Goal: Information Seeking & Learning: Learn about a topic

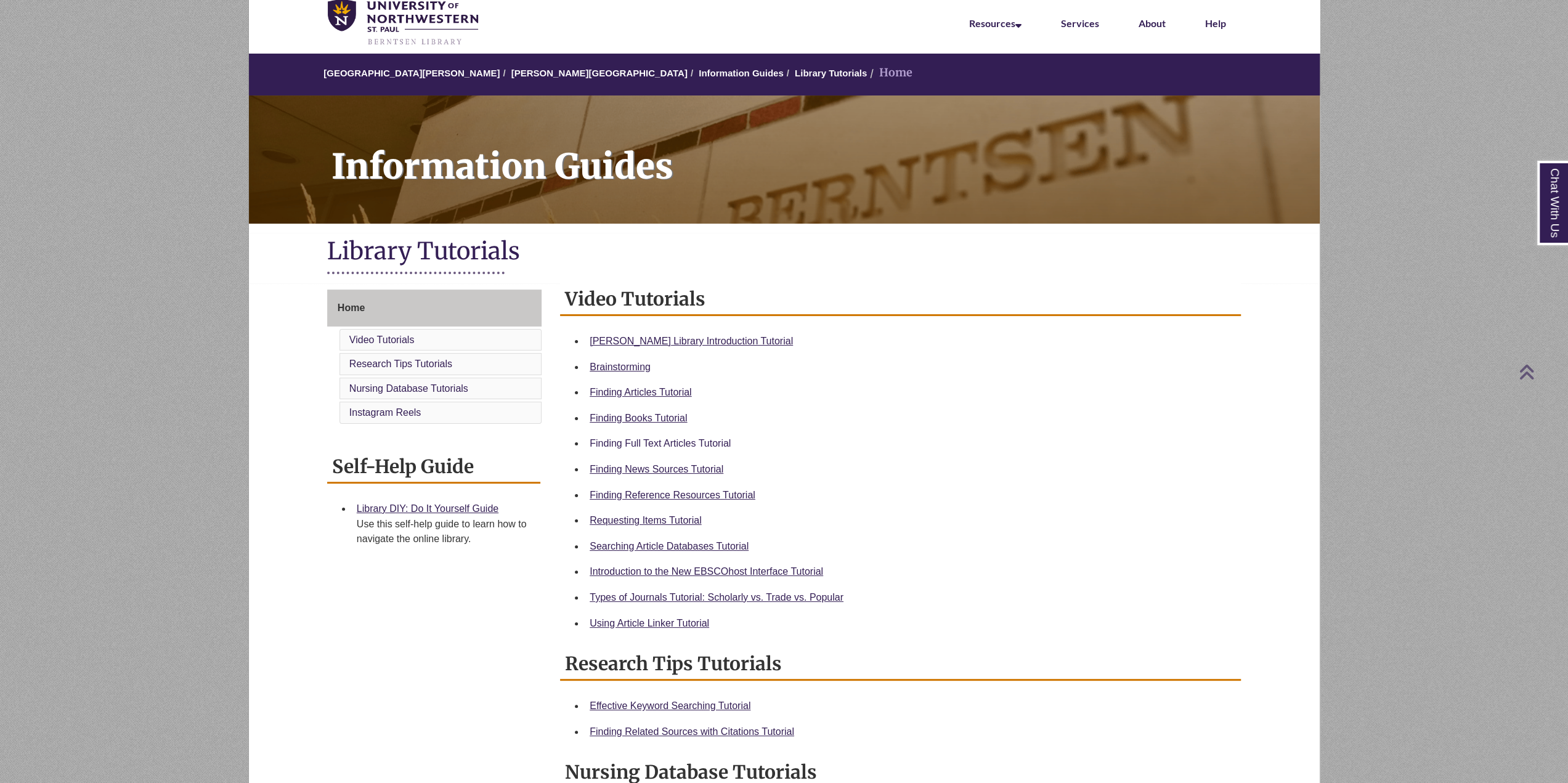
scroll to position [48, 0]
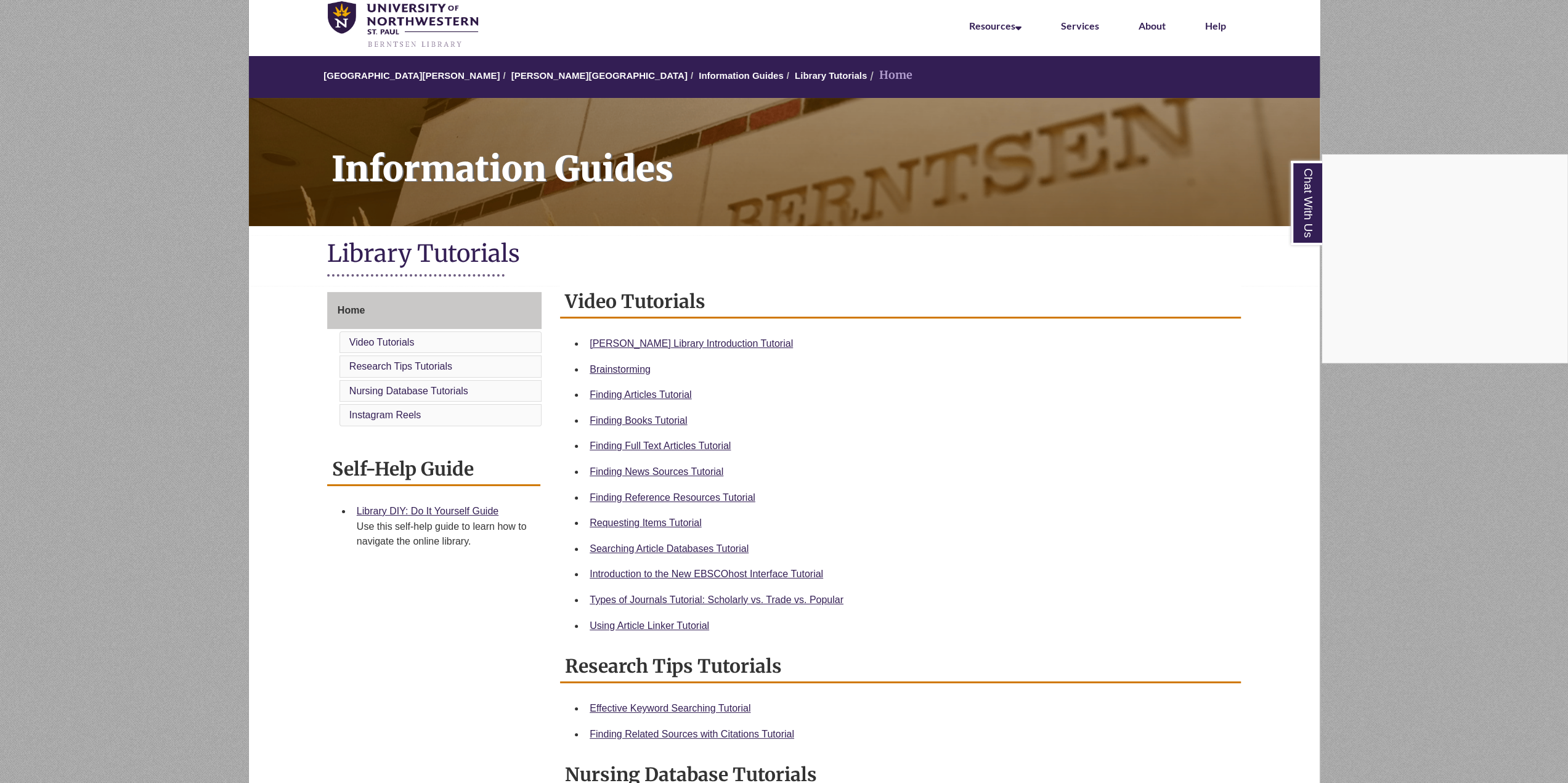
click at [385, 342] on div "Chat With Us" at bounding box center [784, 391] width 1568 height 783
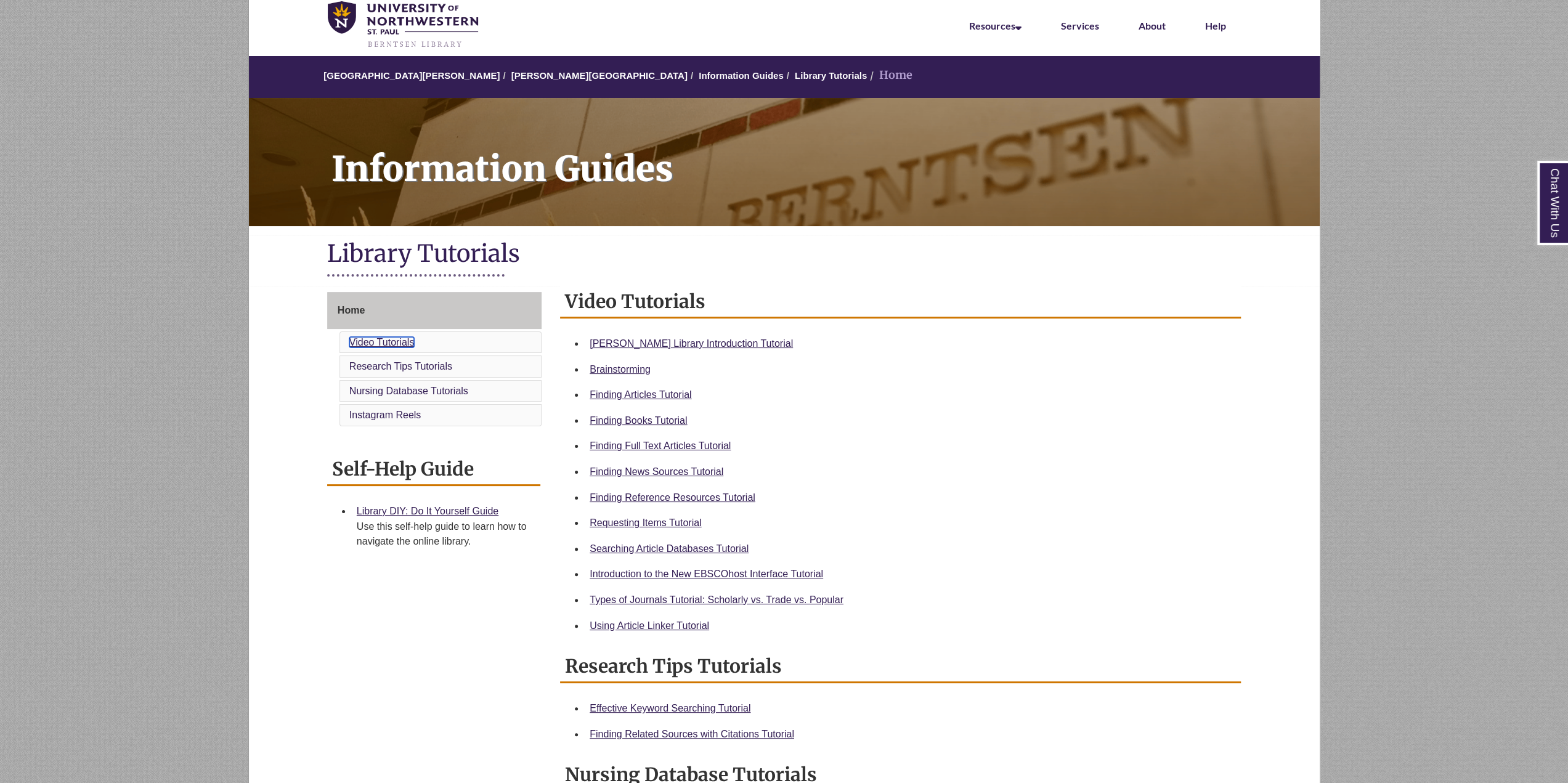
click at [385, 342] on link "Video Tutorials" at bounding box center [381, 342] width 65 height 10
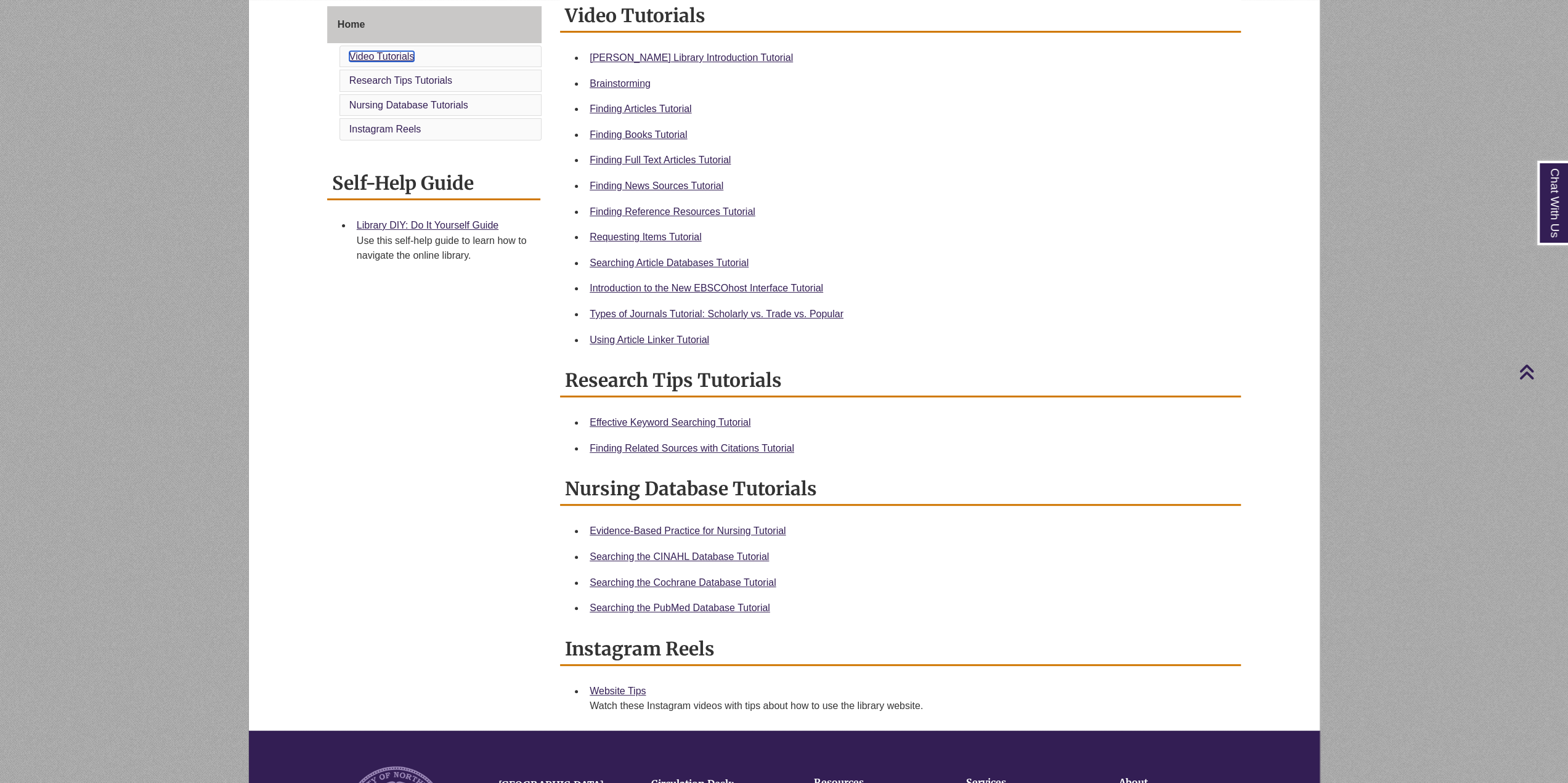
click at [372, 55] on link "Video Tutorials" at bounding box center [381, 56] width 65 height 10
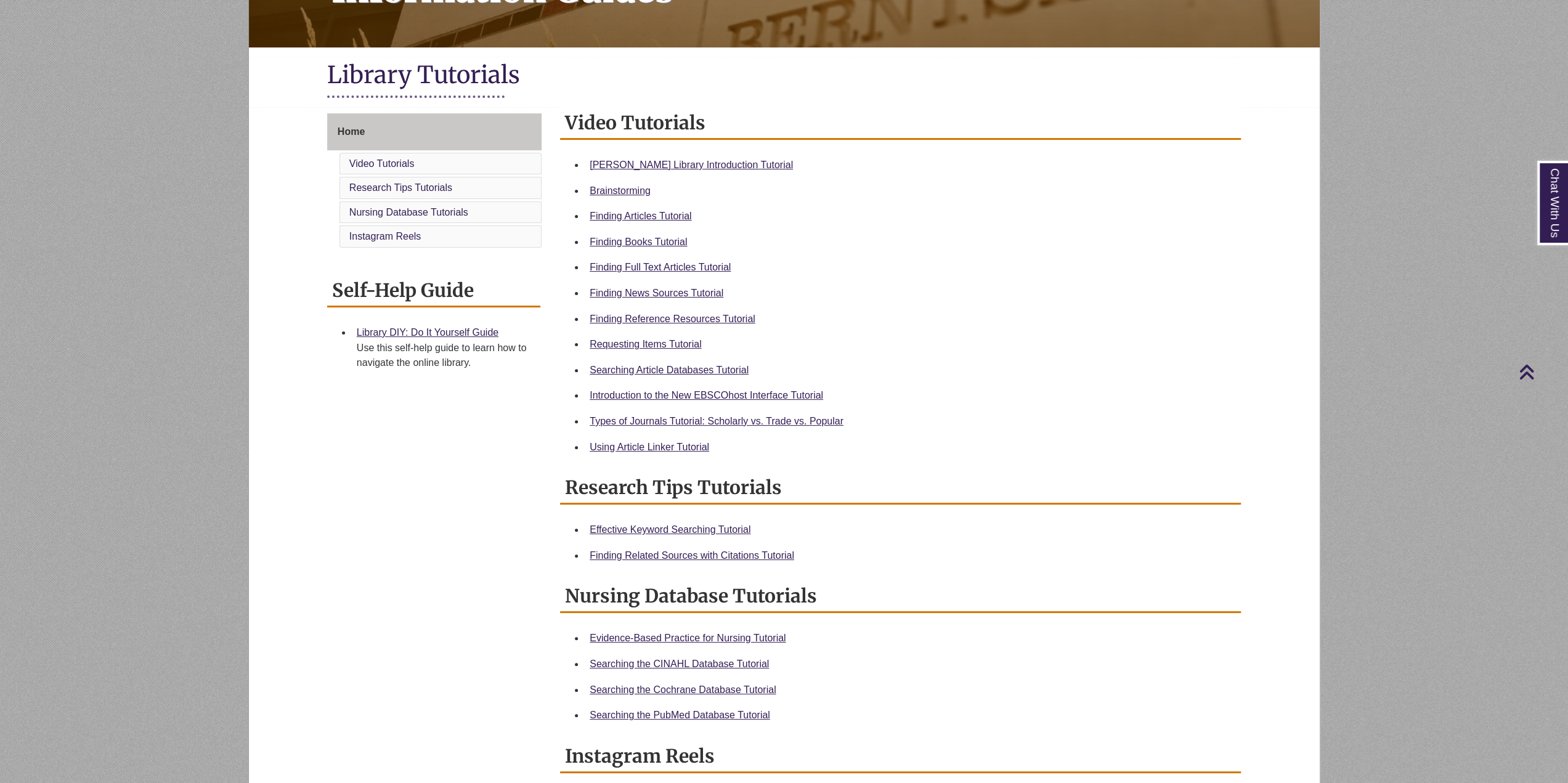
scroll to position [180, 0]
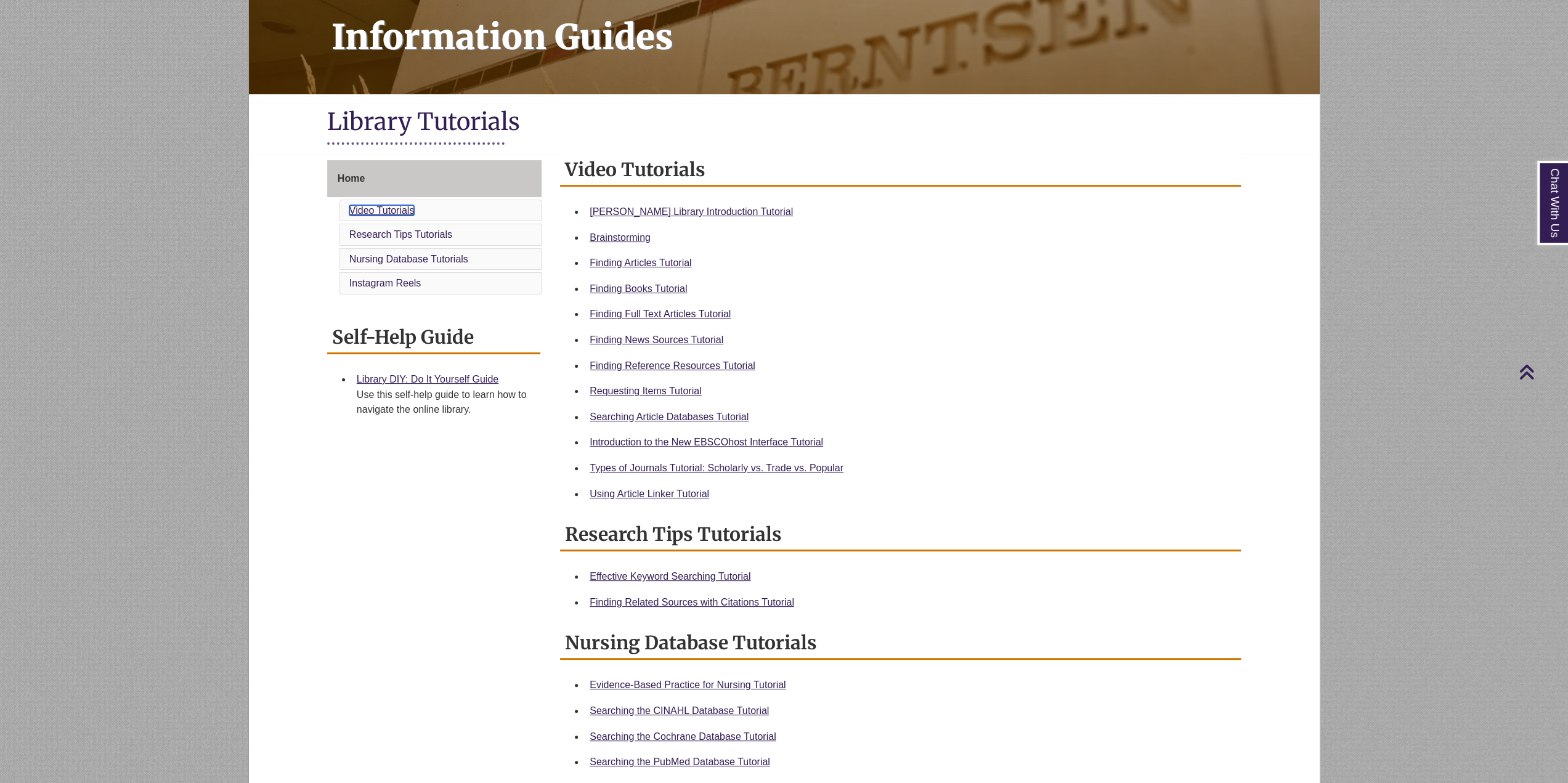
click at [388, 209] on link "Video Tutorials" at bounding box center [381, 210] width 65 height 10
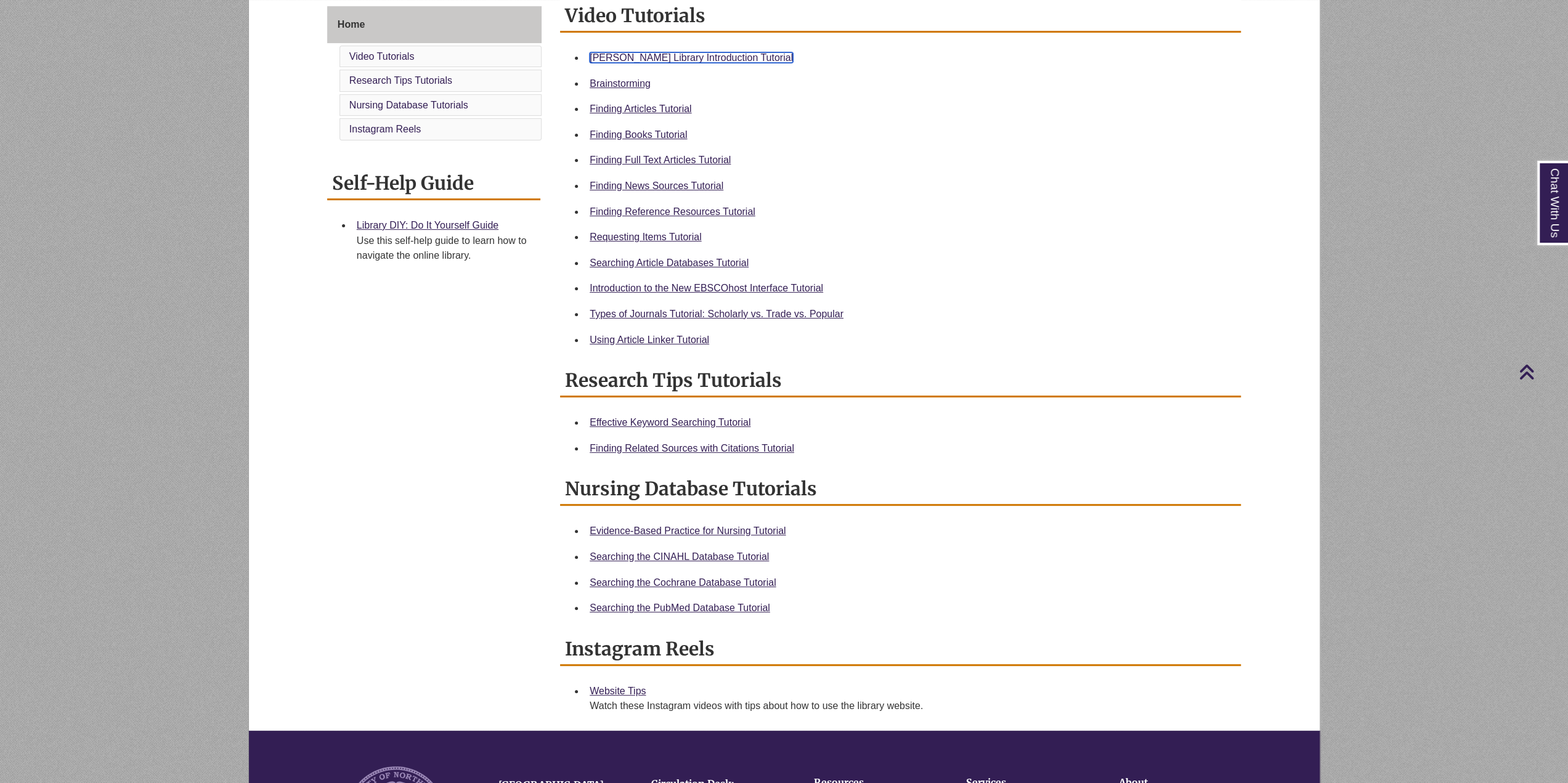
click at [667, 55] on link "[PERSON_NAME] Library Introduction Tutorial" at bounding box center [691, 57] width 204 height 10
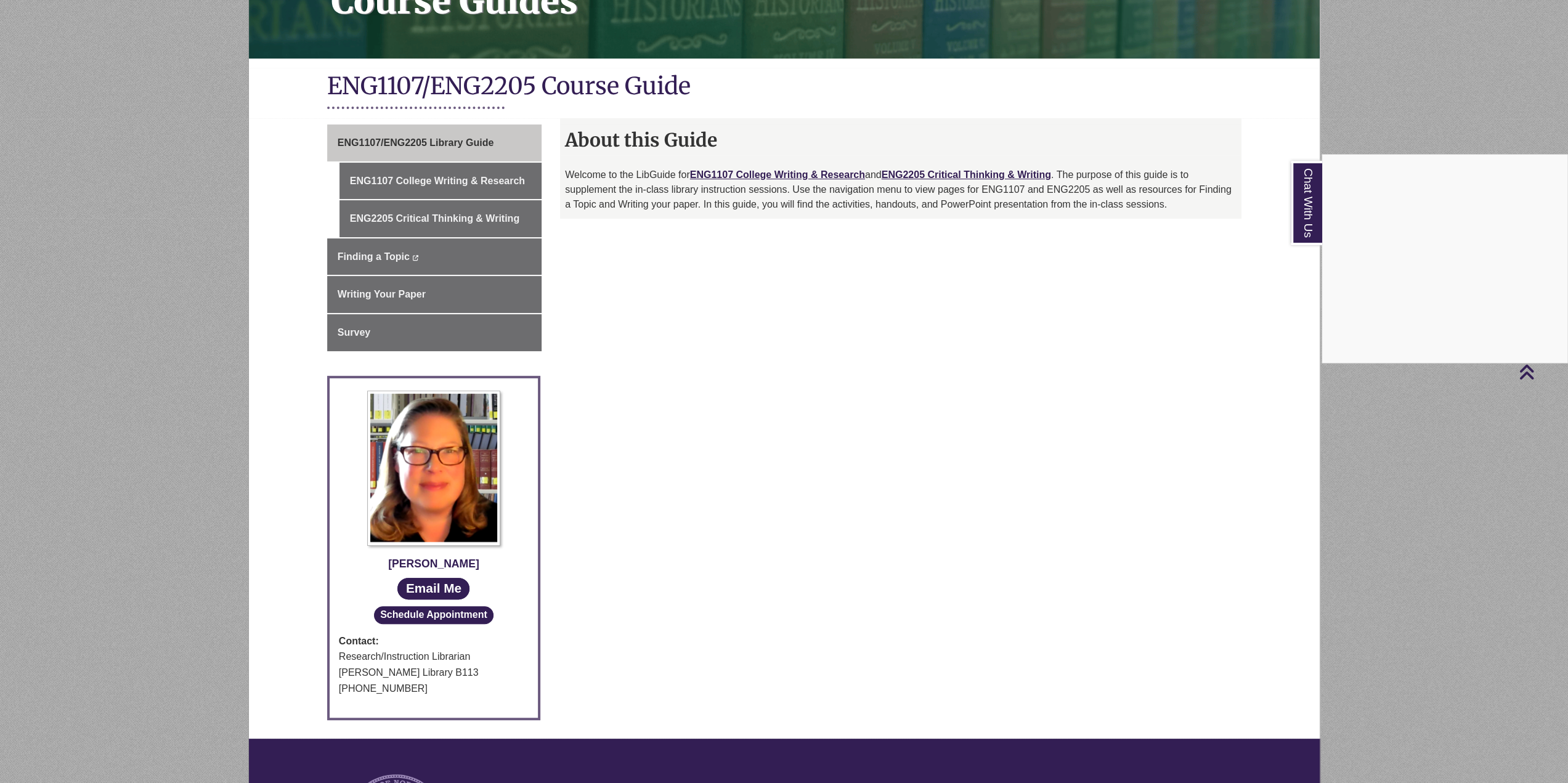
scroll to position [216, 0]
click at [475, 175] on div "Chat With Us" at bounding box center [784, 391] width 1568 height 783
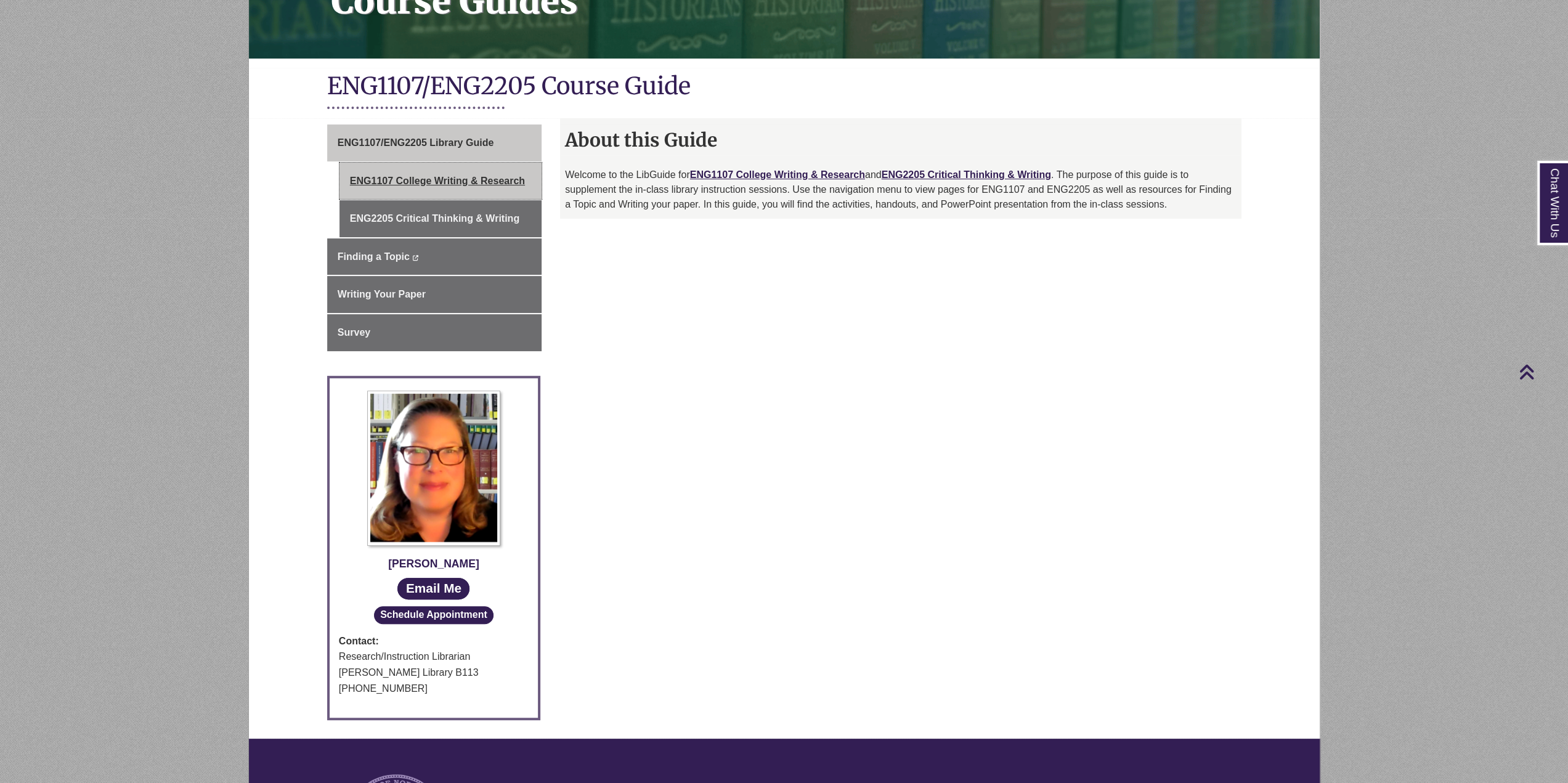
click at [475, 175] on link "ENG1107 College Writing & Research" at bounding box center [441, 181] width 202 height 37
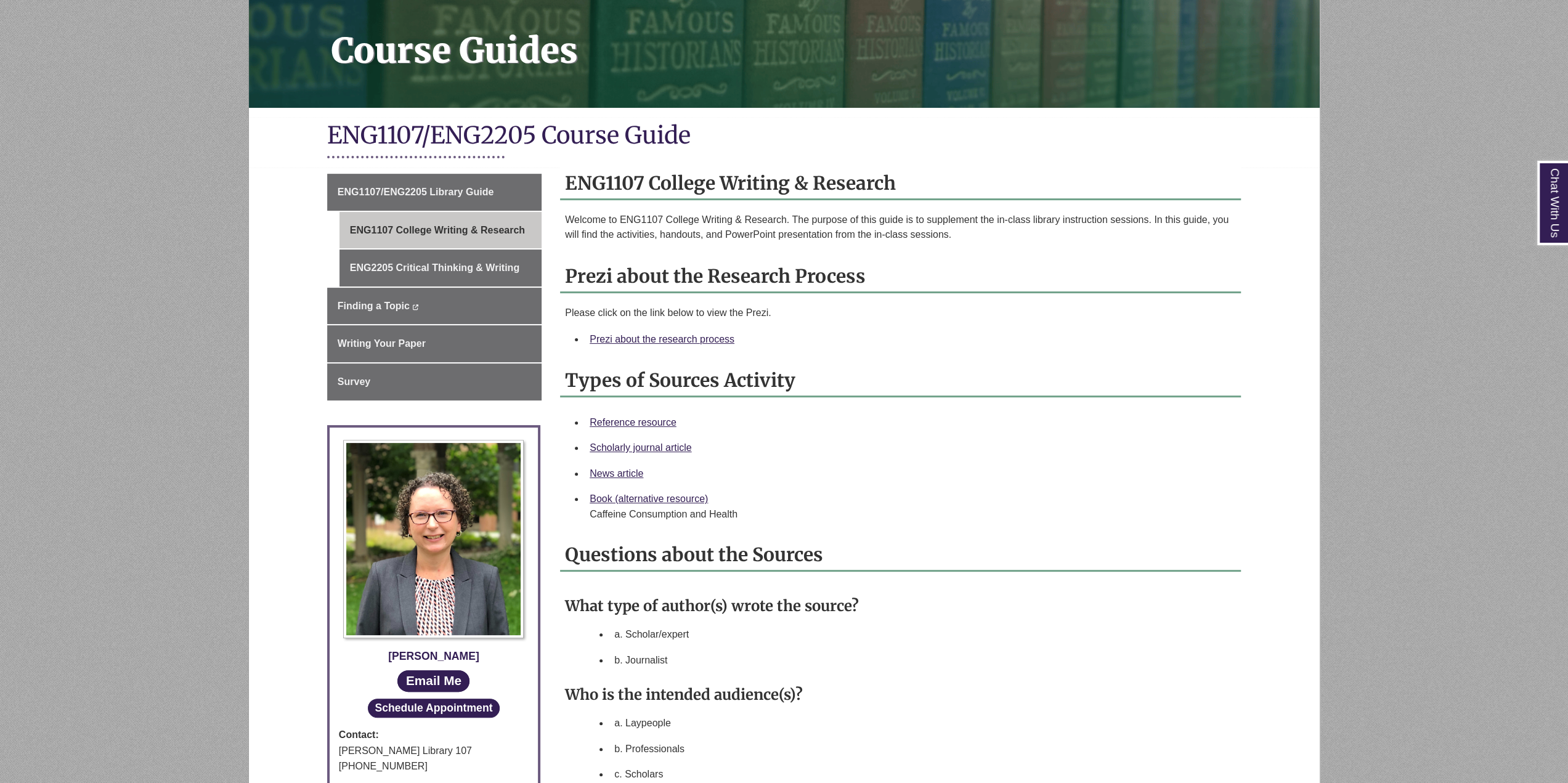
scroll to position [169, 0]
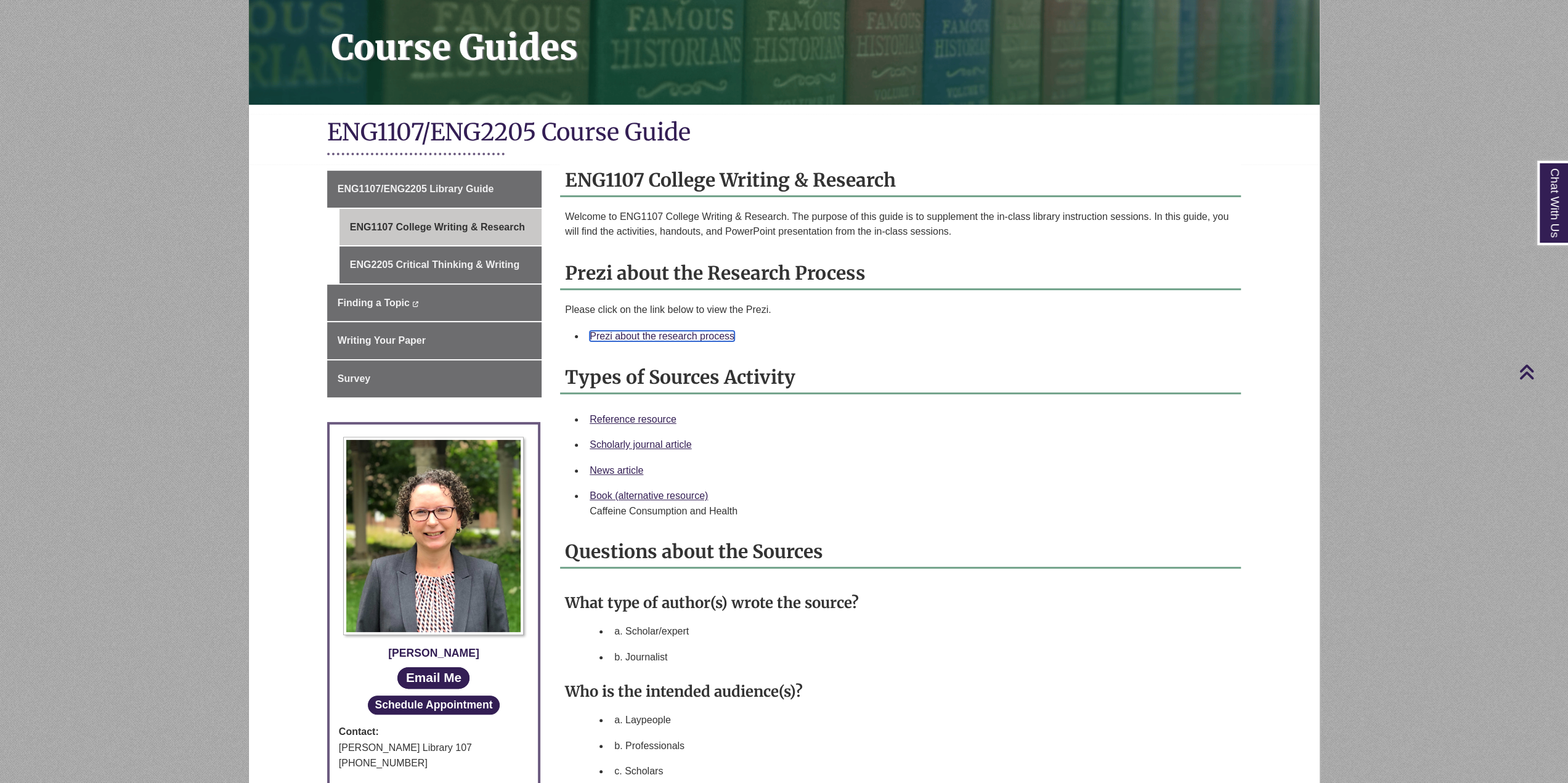
click at [643, 336] on link "Prezi about the research process" at bounding box center [662, 336] width 145 height 10
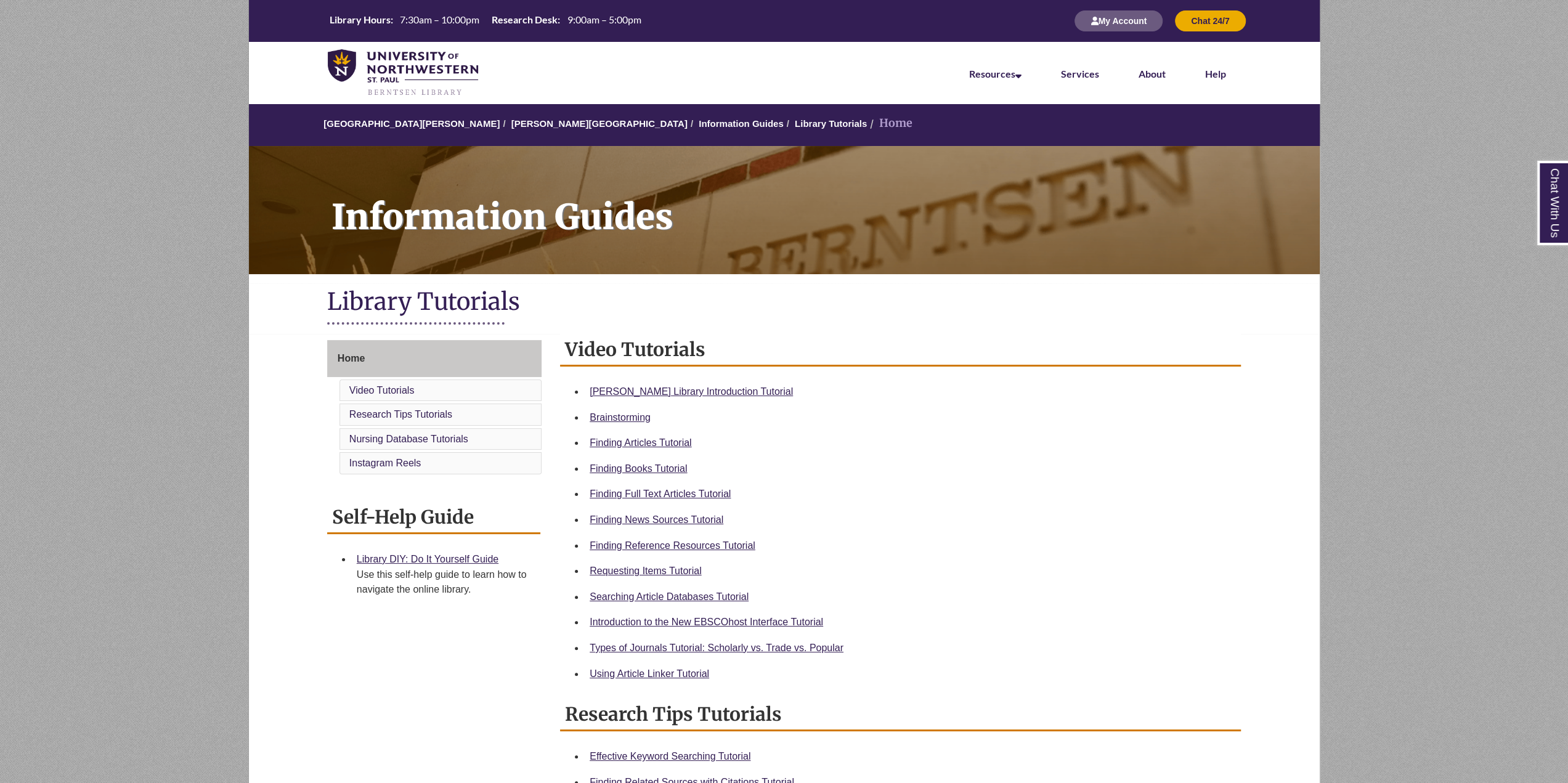
scroll to position [15, 0]
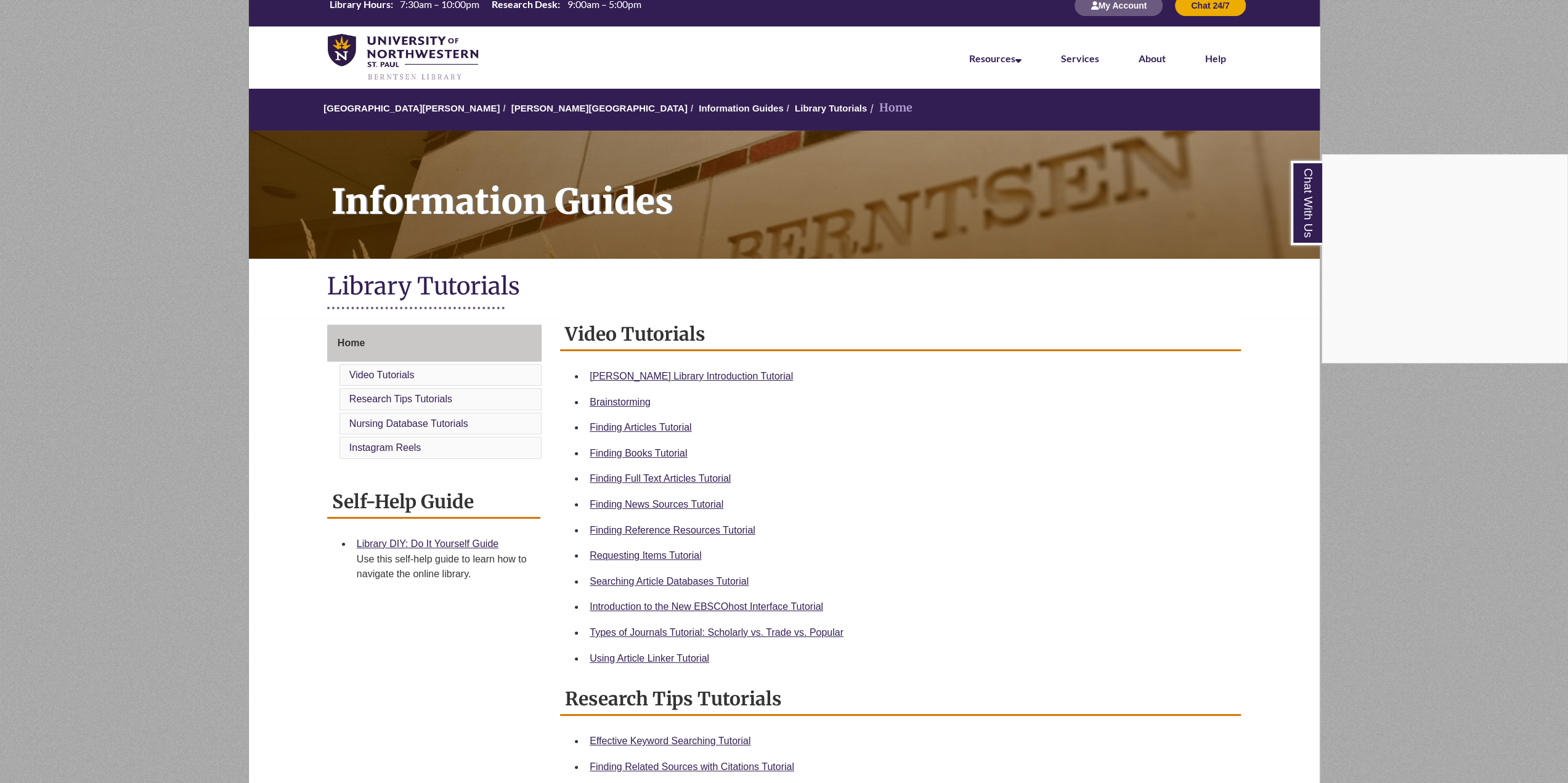
click at [695, 527] on div "Chat With Us" at bounding box center [784, 391] width 1568 height 783
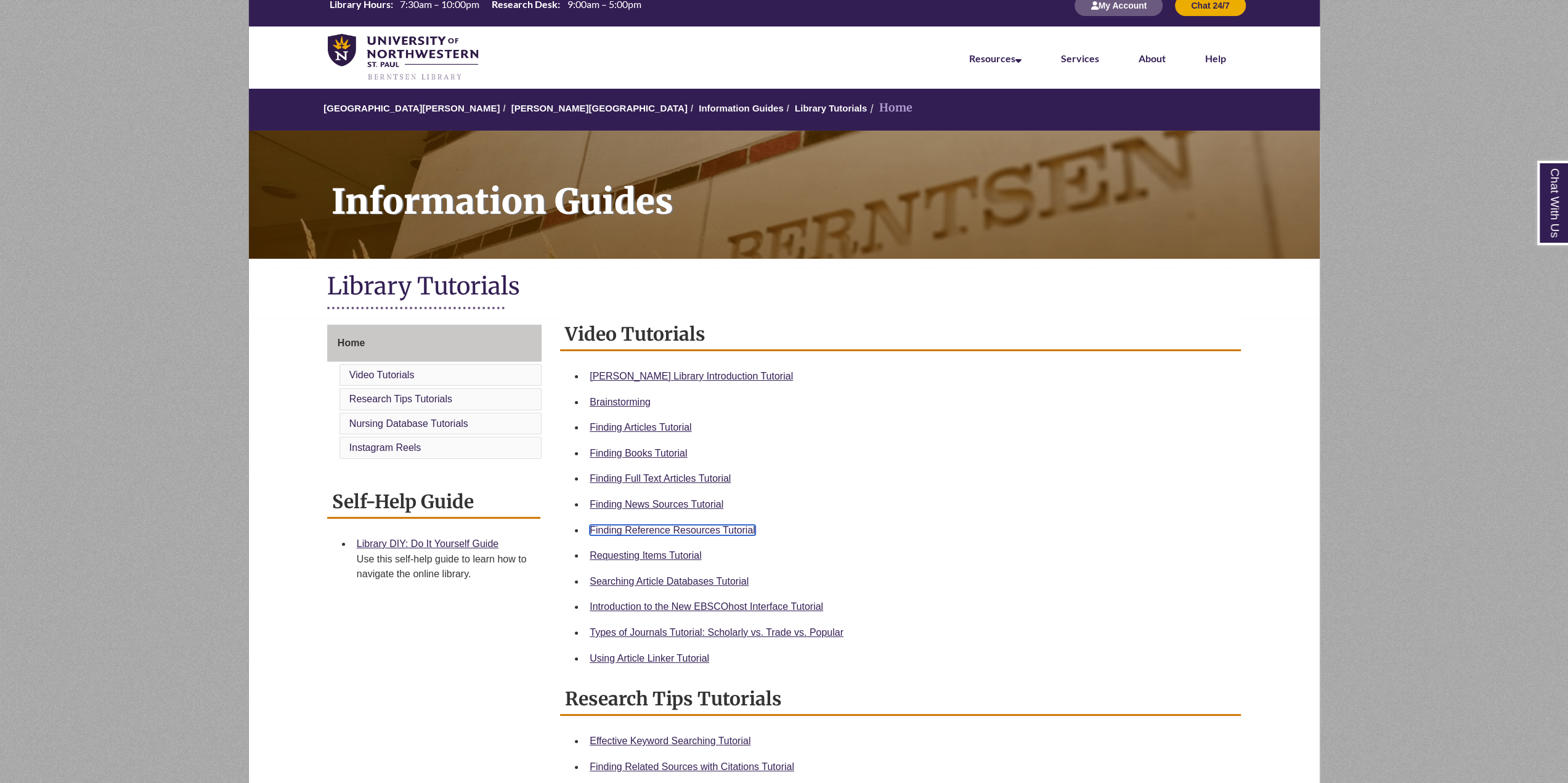
click at [695, 527] on link "Finding Reference Resources Tutorial" at bounding box center [672, 530] width 166 height 10
click at [511, 111] on link "[PERSON_NAME][GEOGRAPHIC_DATA]" at bounding box center [599, 107] width 176 height 10
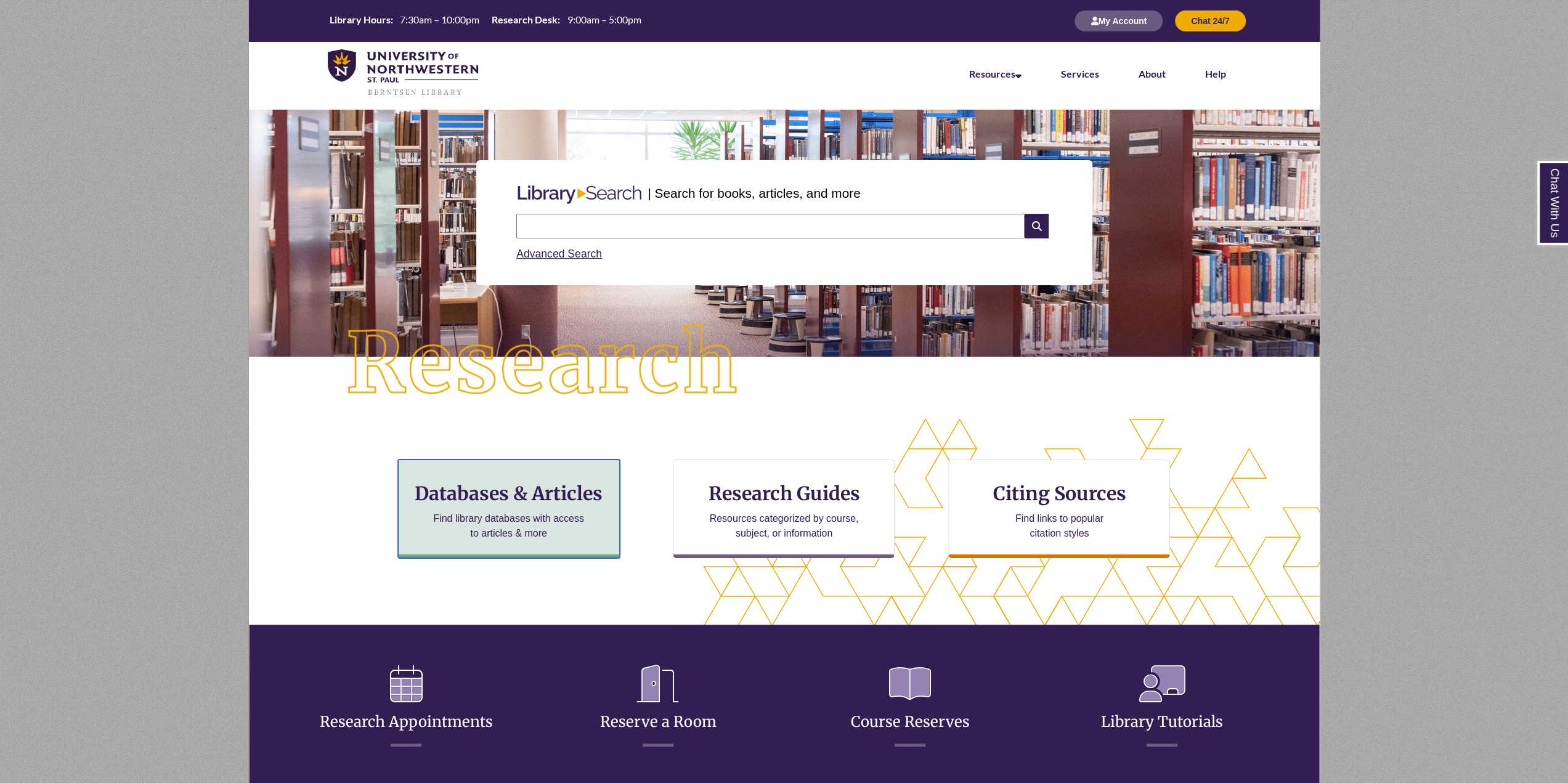
click at [568, 512] on p "Find library databases with access to articles & more" at bounding box center [508, 526] width 161 height 30
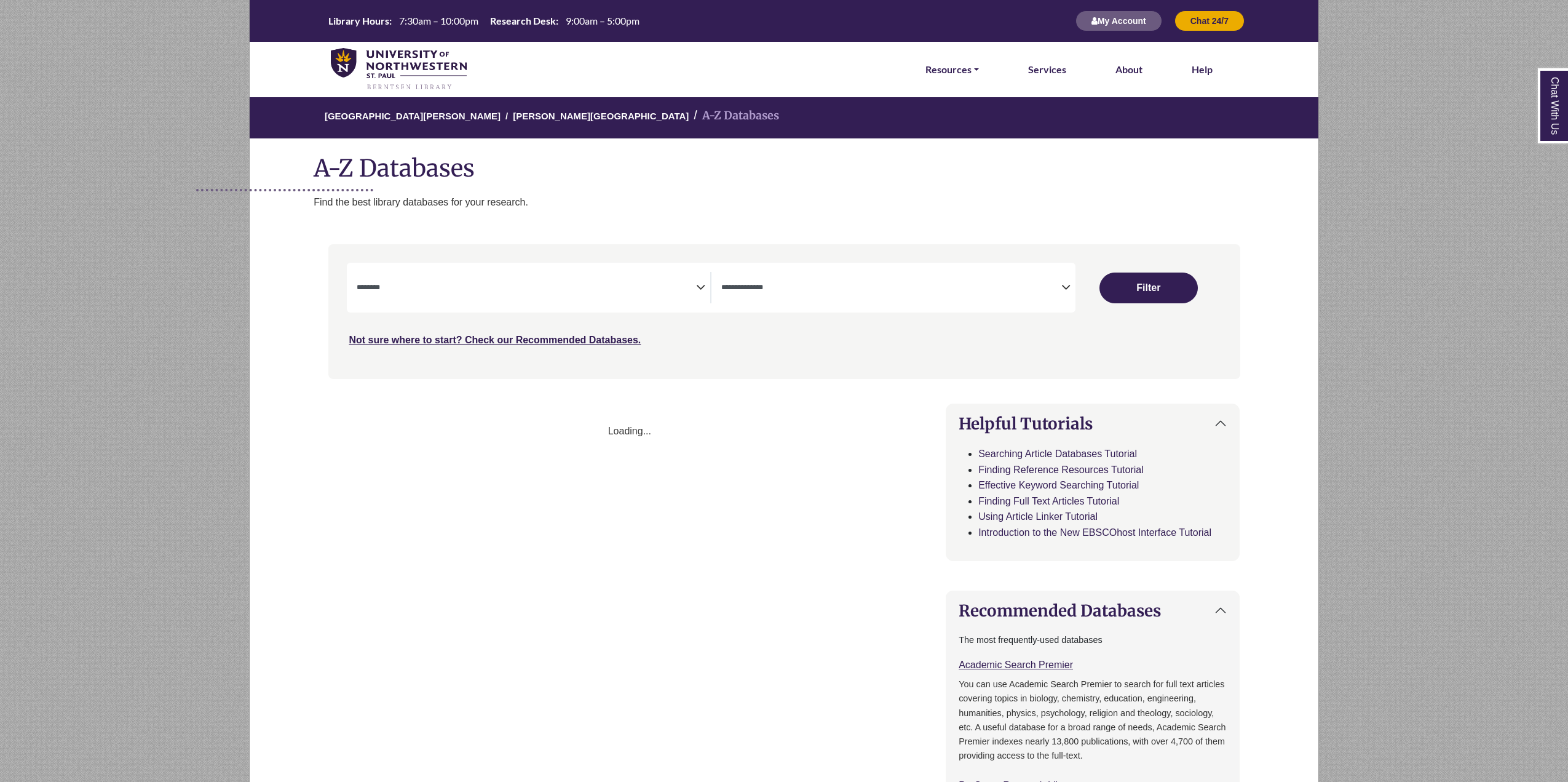
select select "Database Subject Filter"
select select "Database Types Filter"
select select "Database Subject Filter"
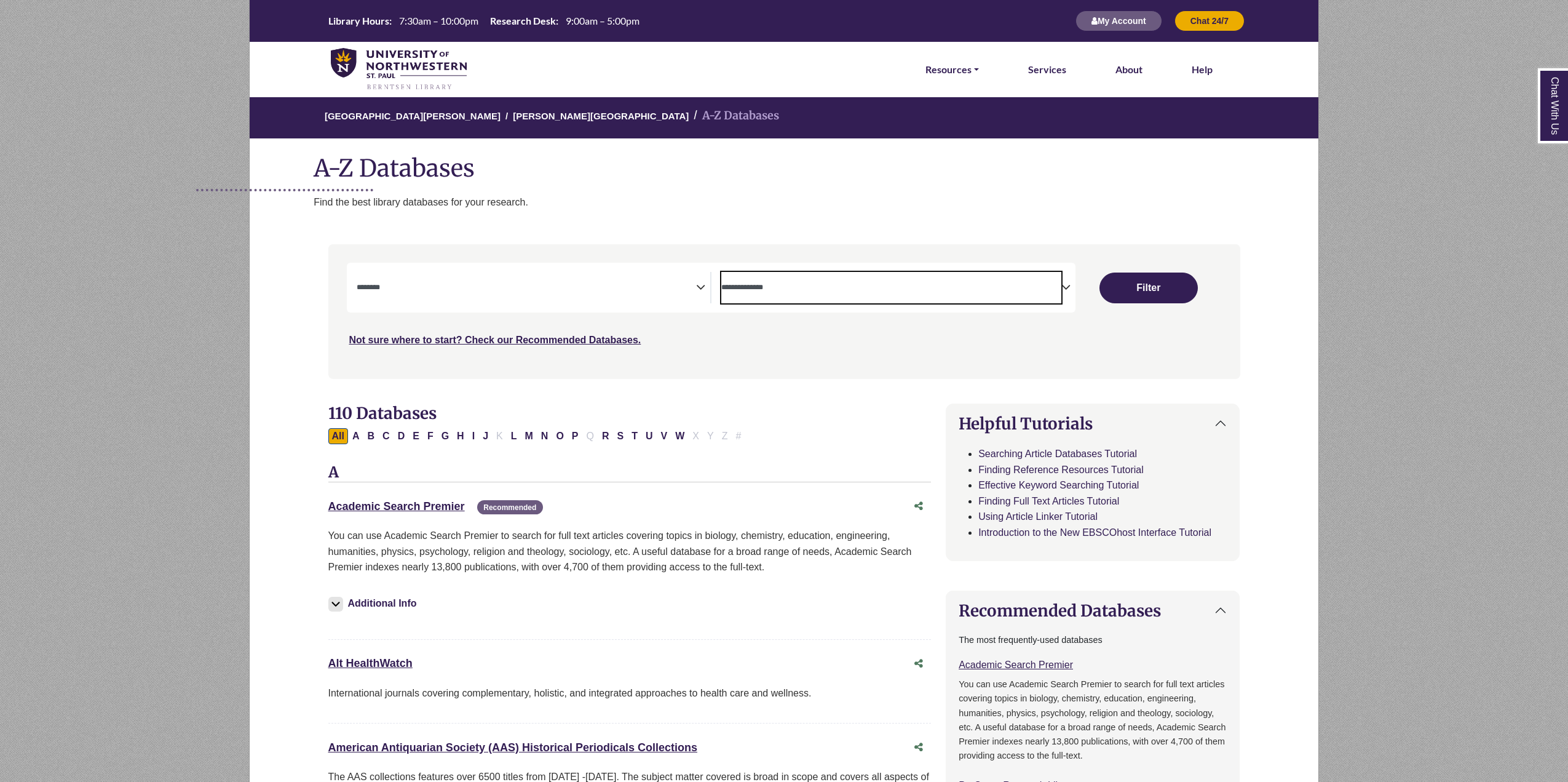
click at [892, 290] on textarea "Search" at bounding box center [891, 288] width 340 height 10
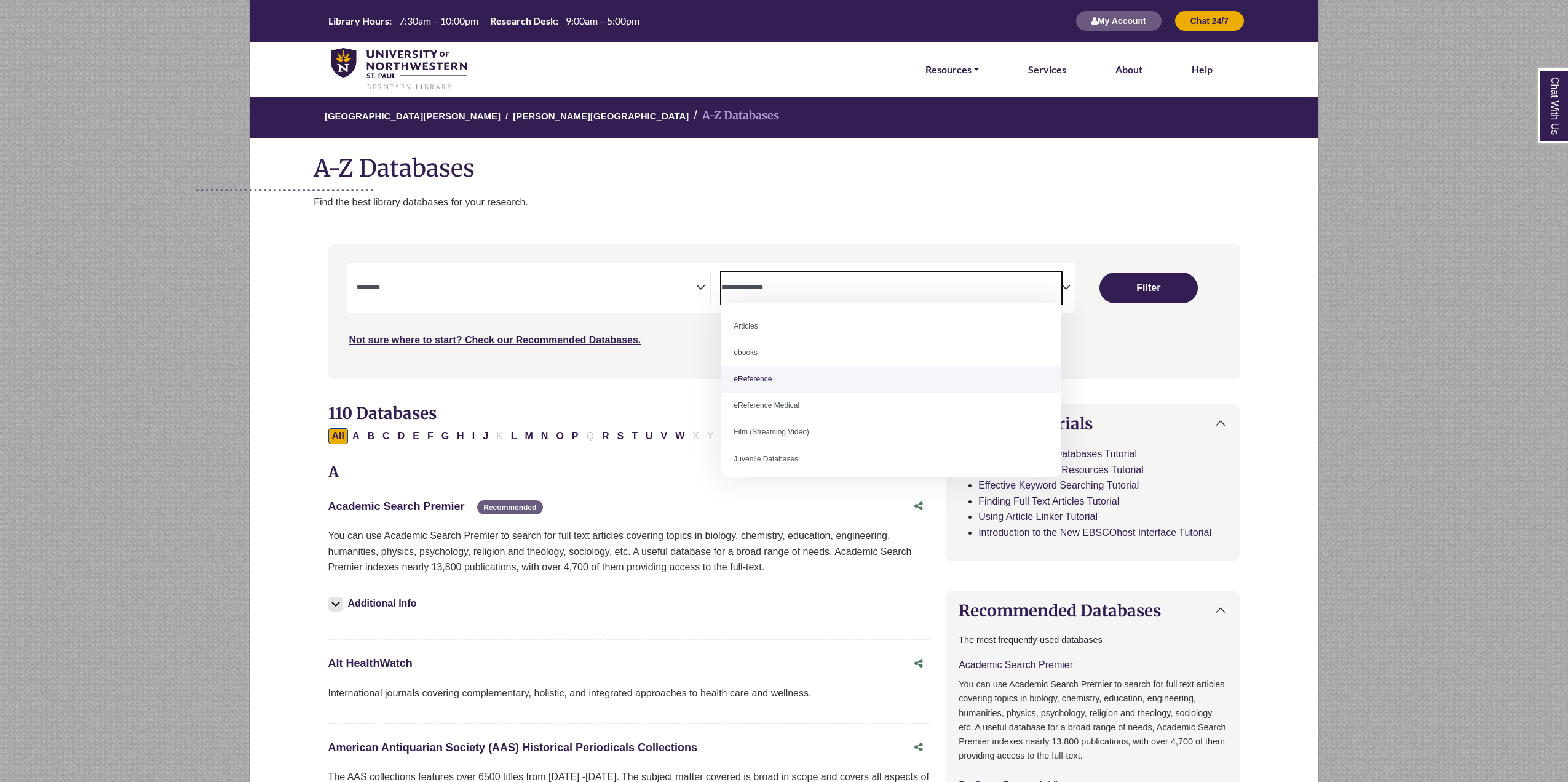
select select "*****"
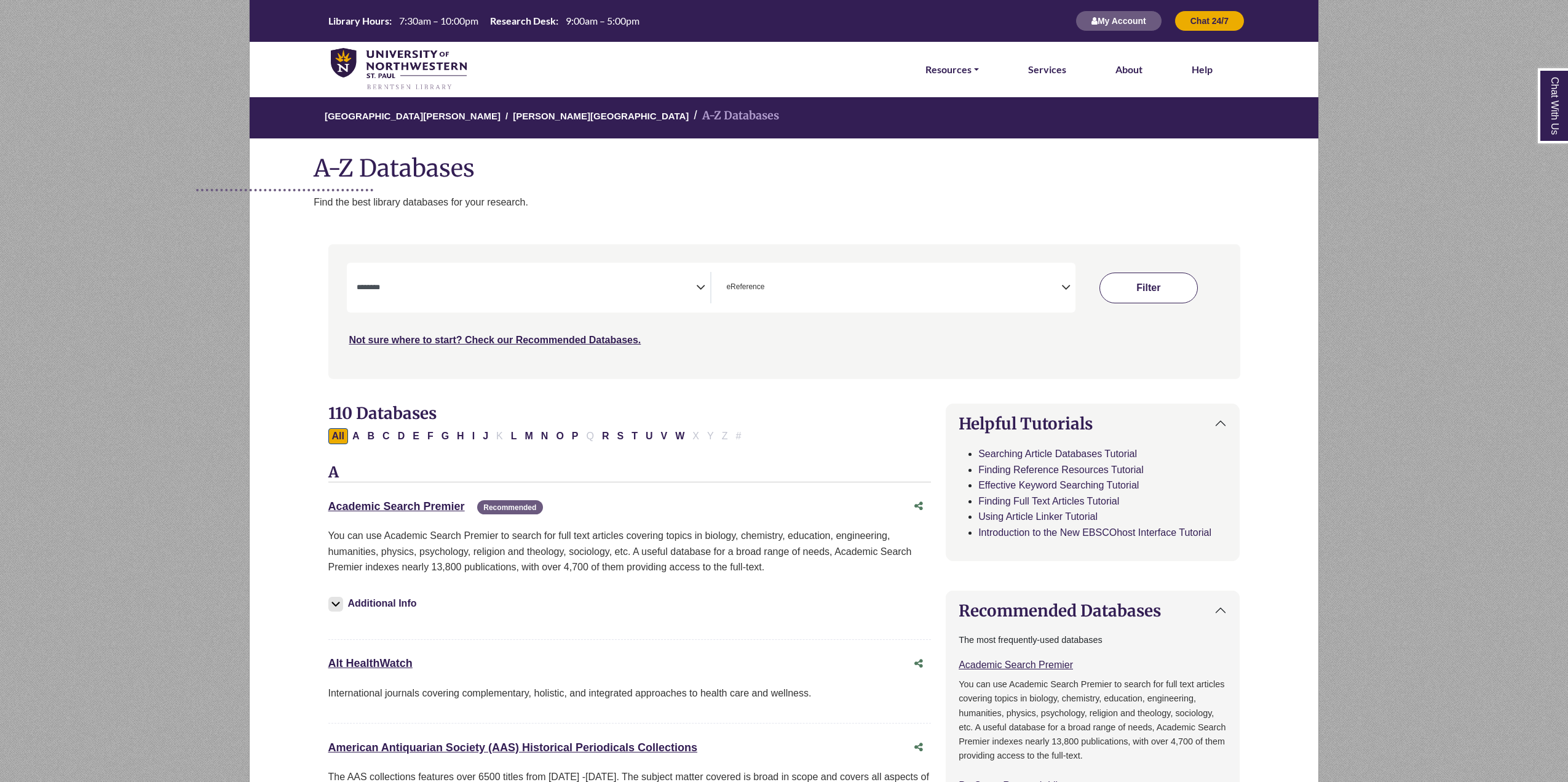
click at [1177, 299] on button "Filter" at bounding box center [1149, 288] width 98 height 30
select select "Database Subject Filter"
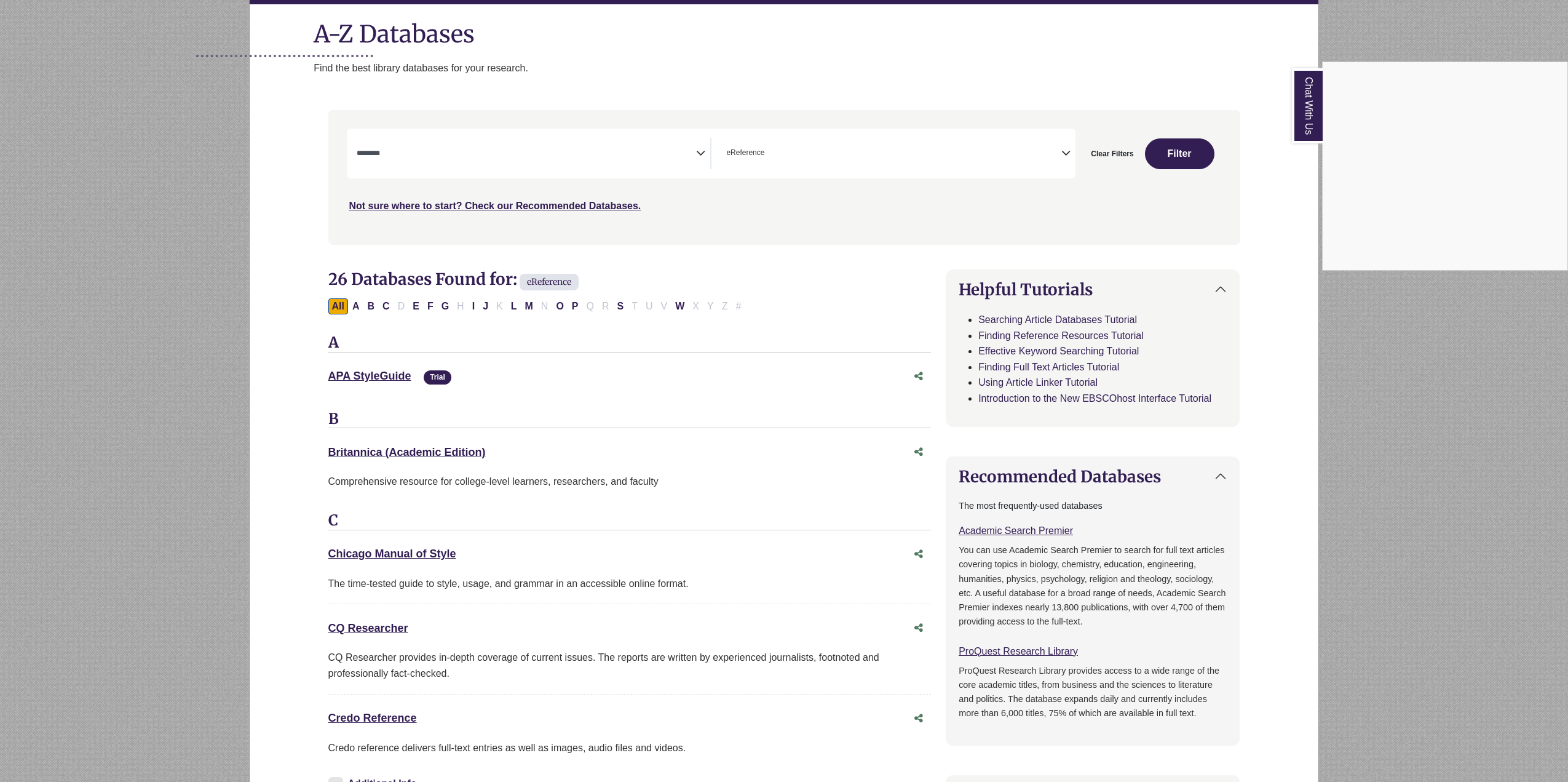
scroll to position [138, 0]
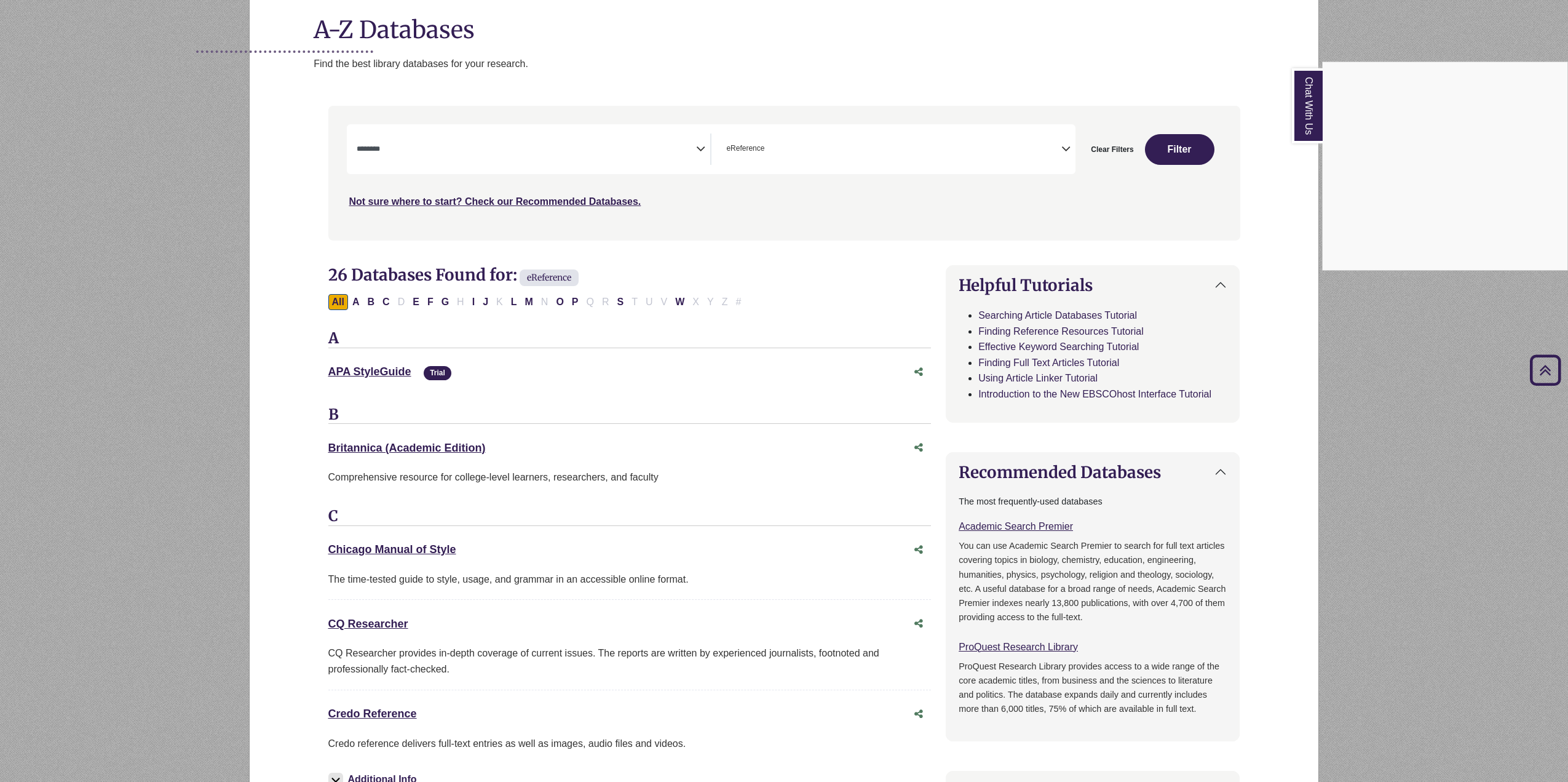
click at [363, 622] on div "Chat With Us" at bounding box center [784, 391] width 1568 height 782
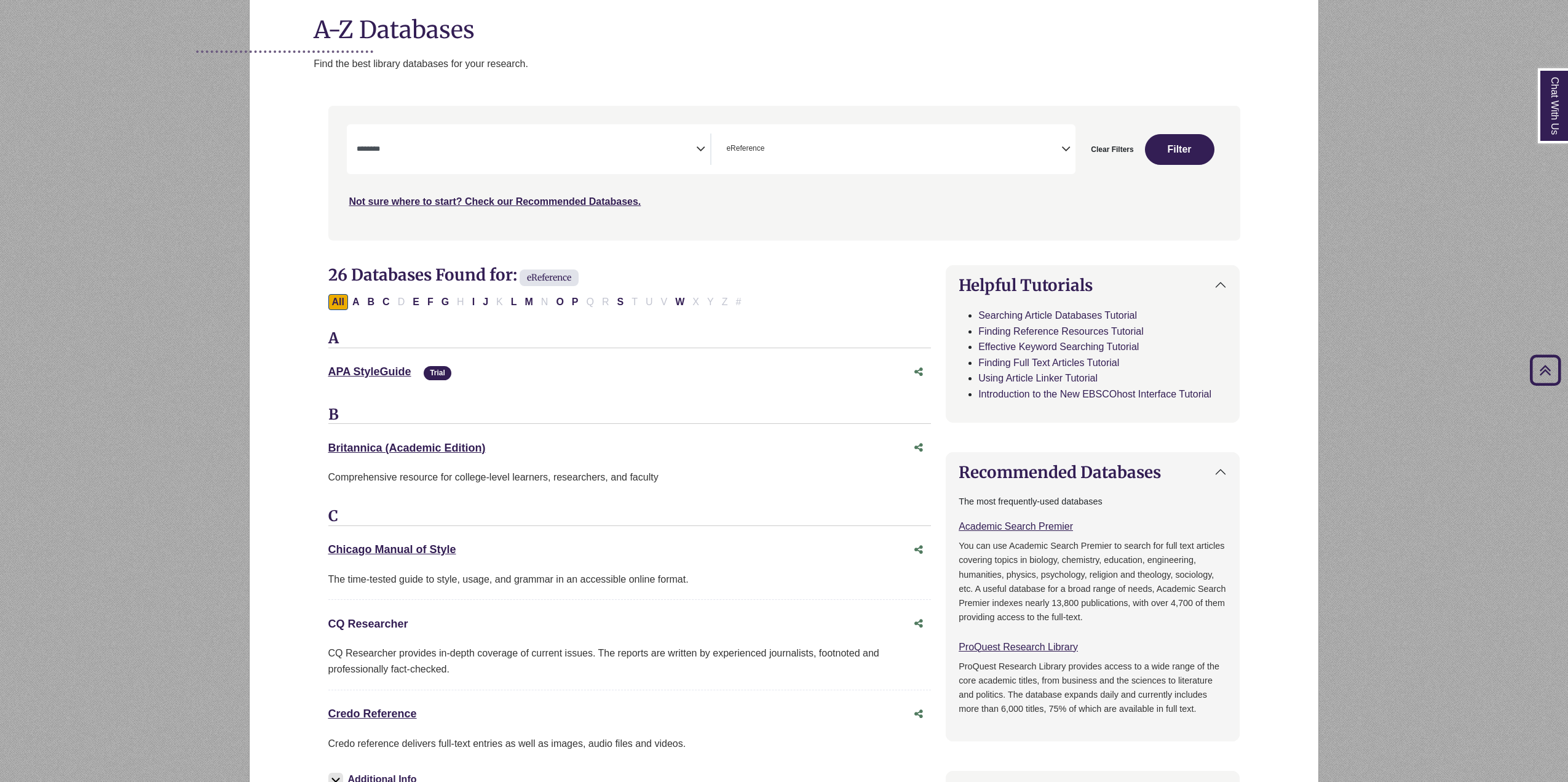
click at [363, 622] on link "CQ Researcher This link opens in a new window" at bounding box center [369, 624] width 80 height 12
click at [387, 708] on link "Credo Reference This link opens in a new window" at bounding box center [373, 713] width 89 height 12
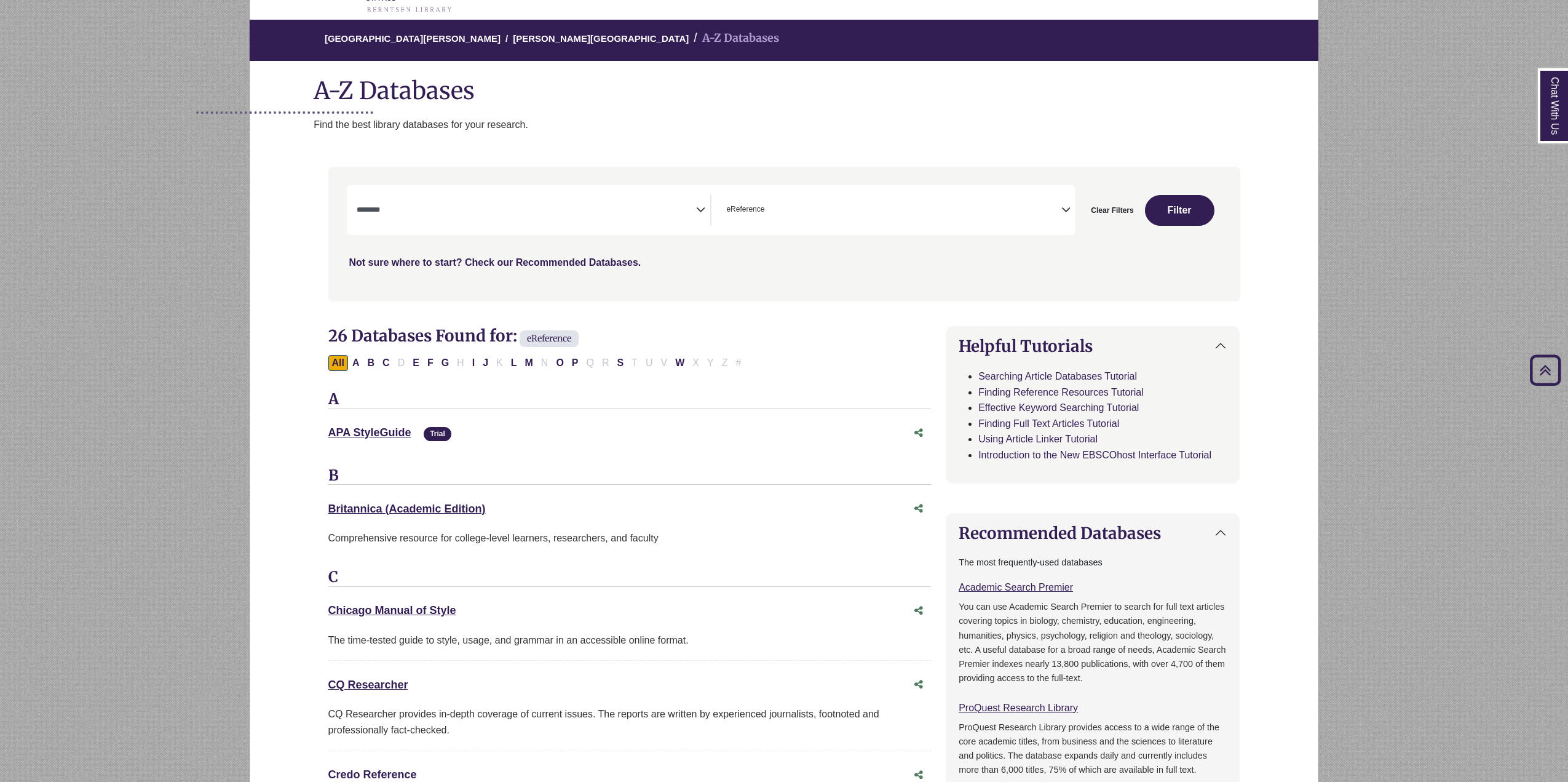
scroll to position [0, 0]
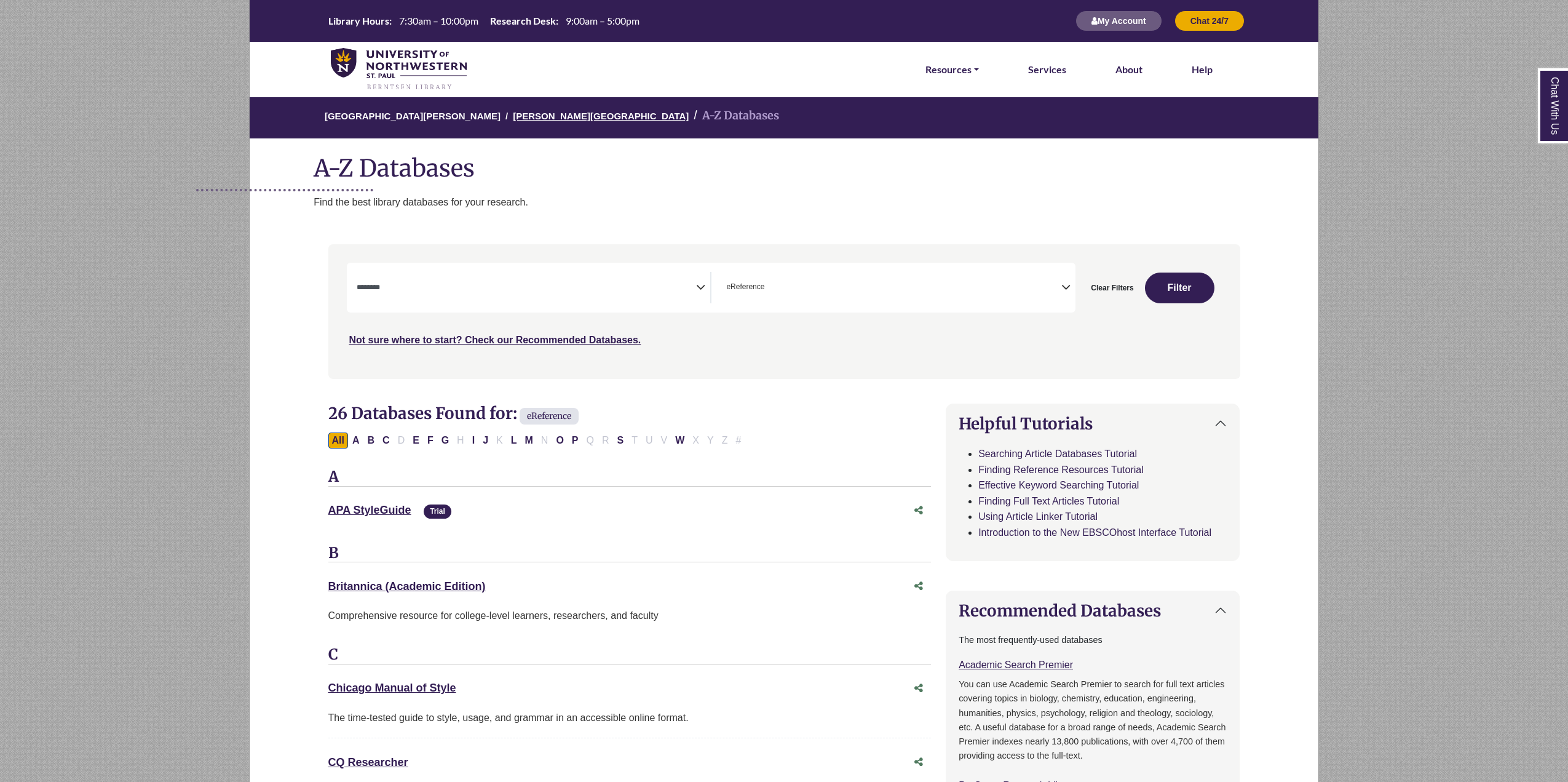
click at [526, 116] on link "[PERSON_NAME][GEOGRAPHIC_DATA]" at bounding box center [601, 114] width 176 height 12
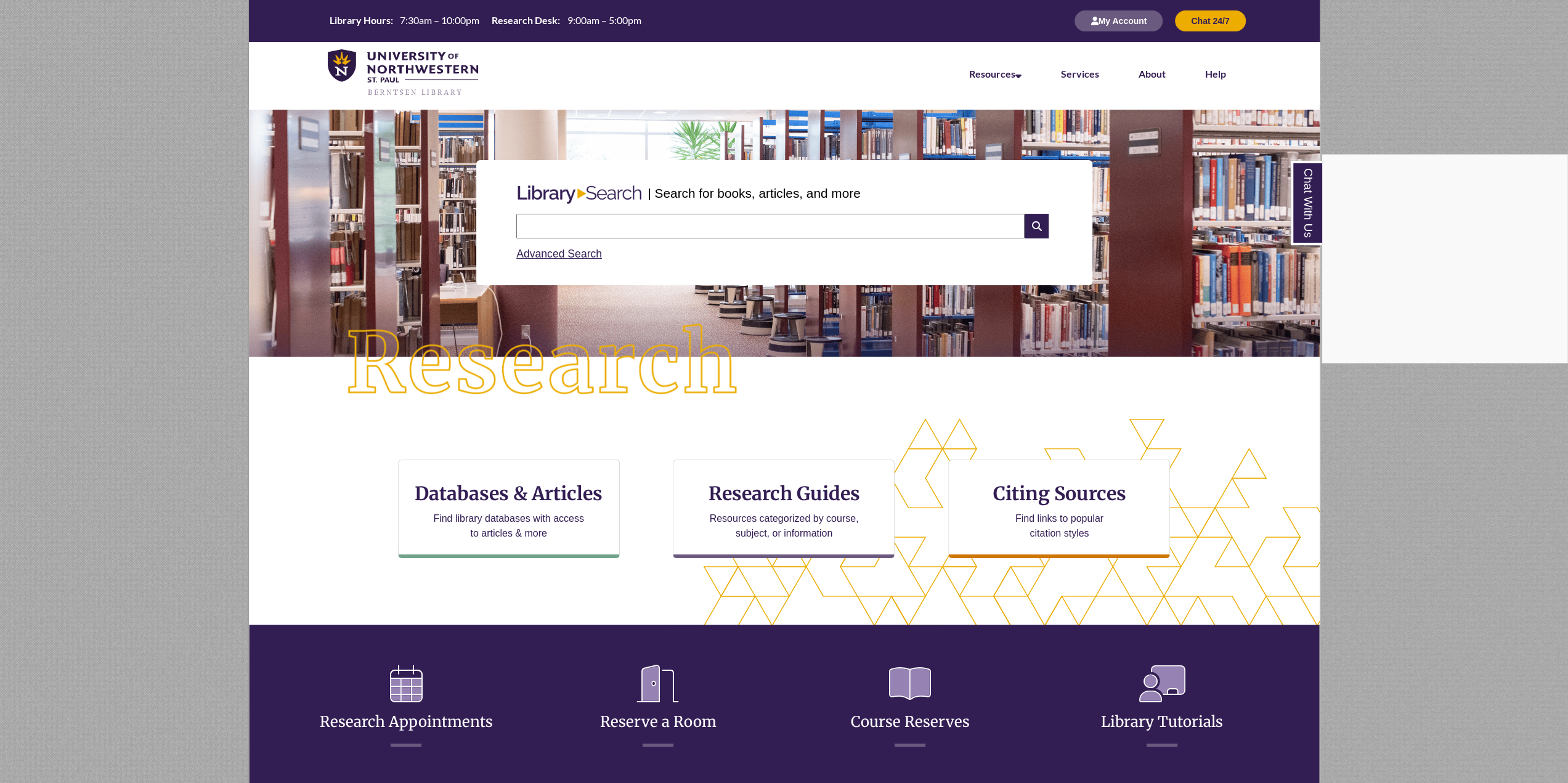
click at [597, 225] on div "Chat With Us" at bounding box center [784, 391] width 1568 height 783
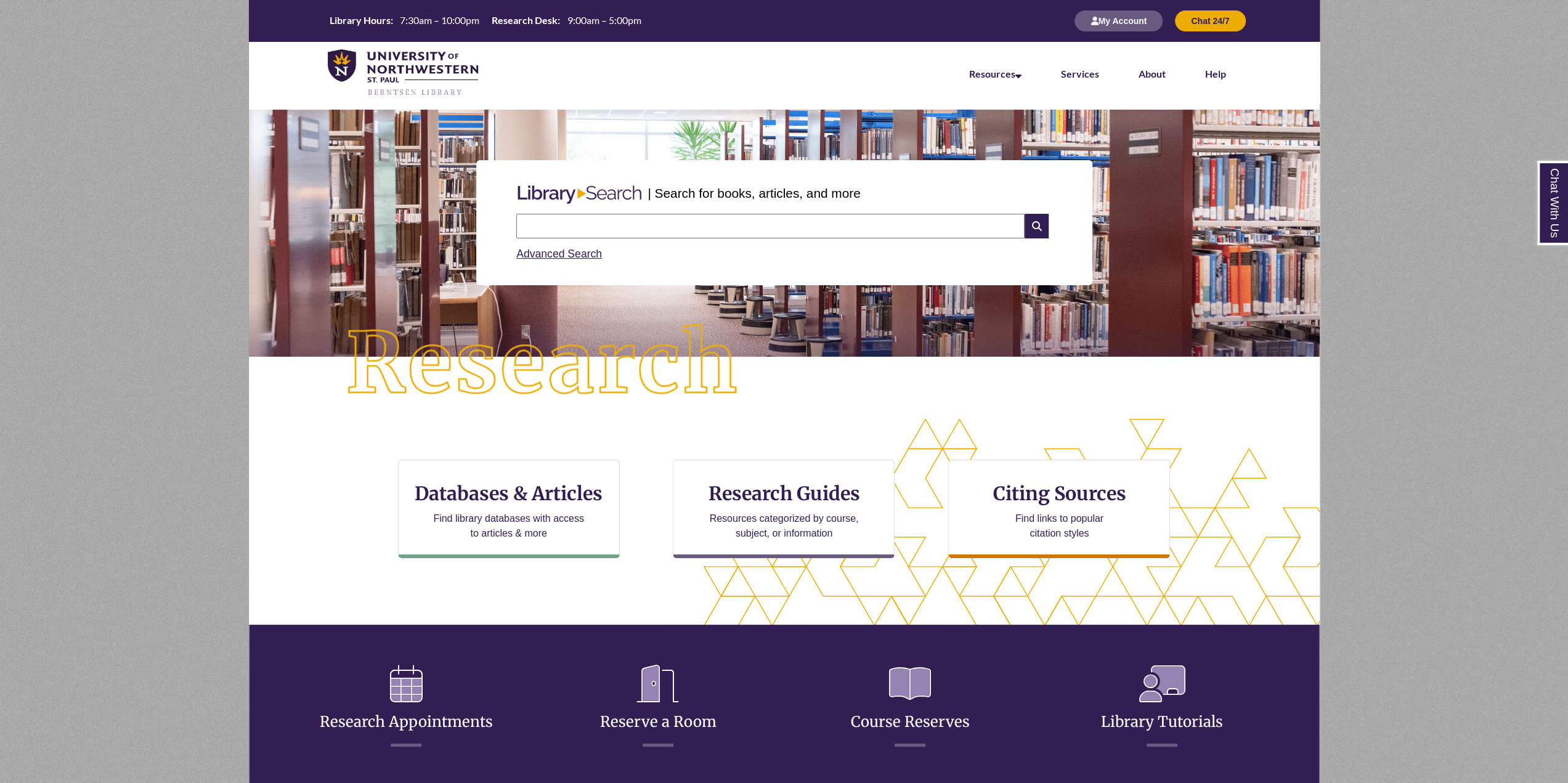
click at [597, 225] on input "text" at bounding box center [770, 226] width 508 height 25
type input "**********"
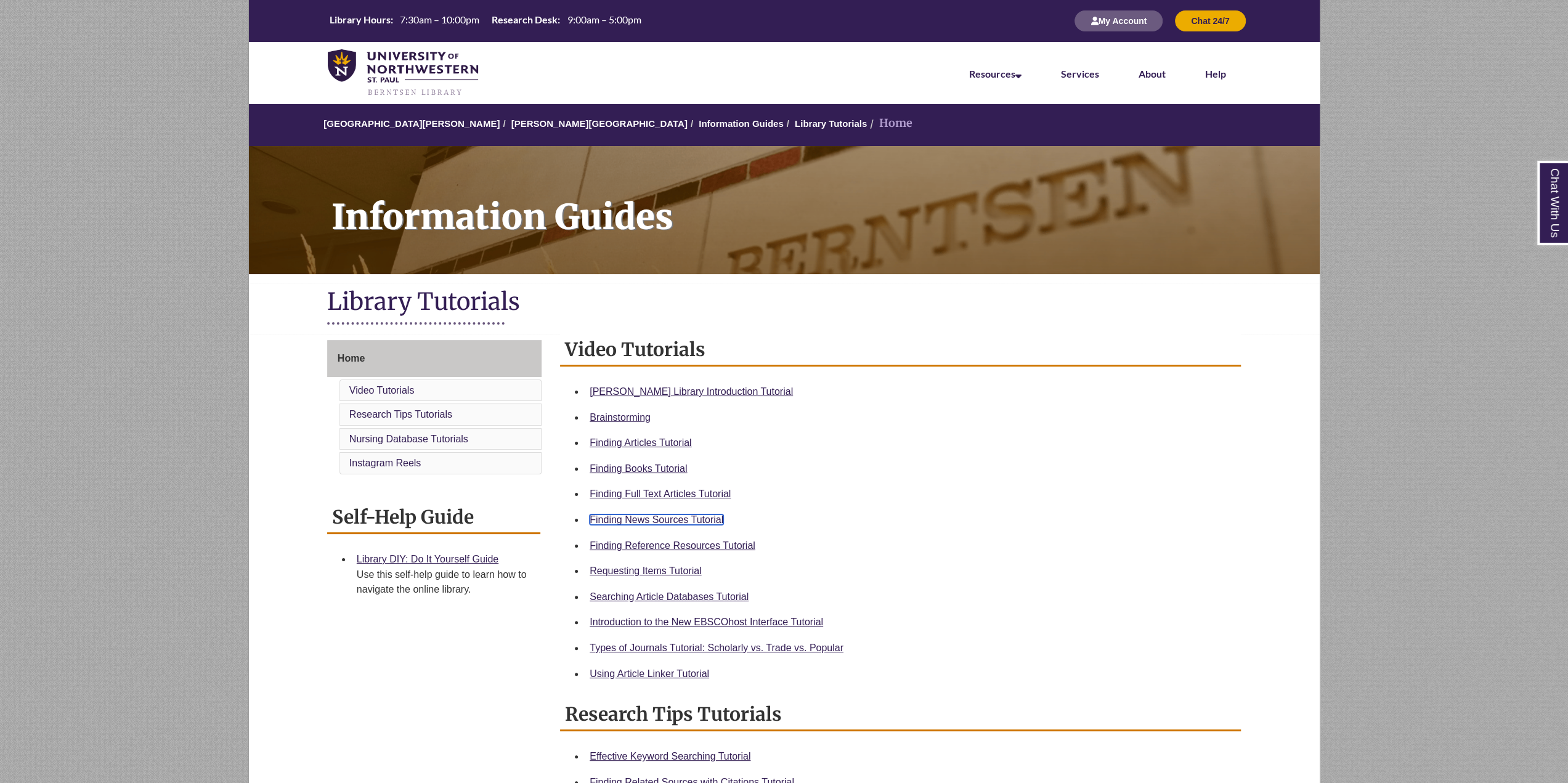
click at [681, 522] on link "Finding News Sources Tutorial" at bounding box center [656, 519] width 134 height 10
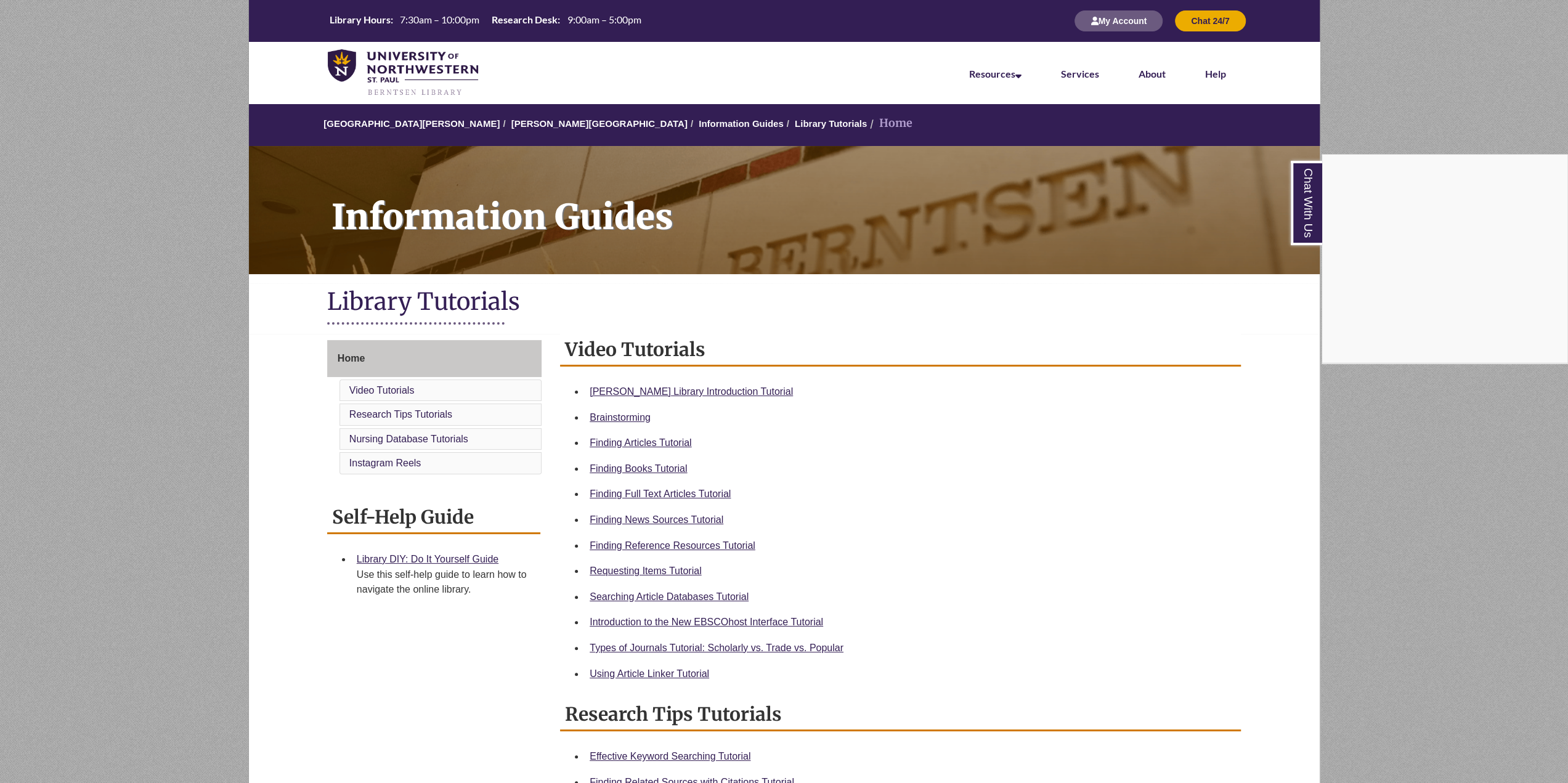
click at [680, 519] on div "Chat With Us" at bounding box center [784, 391] width 1568 height 783
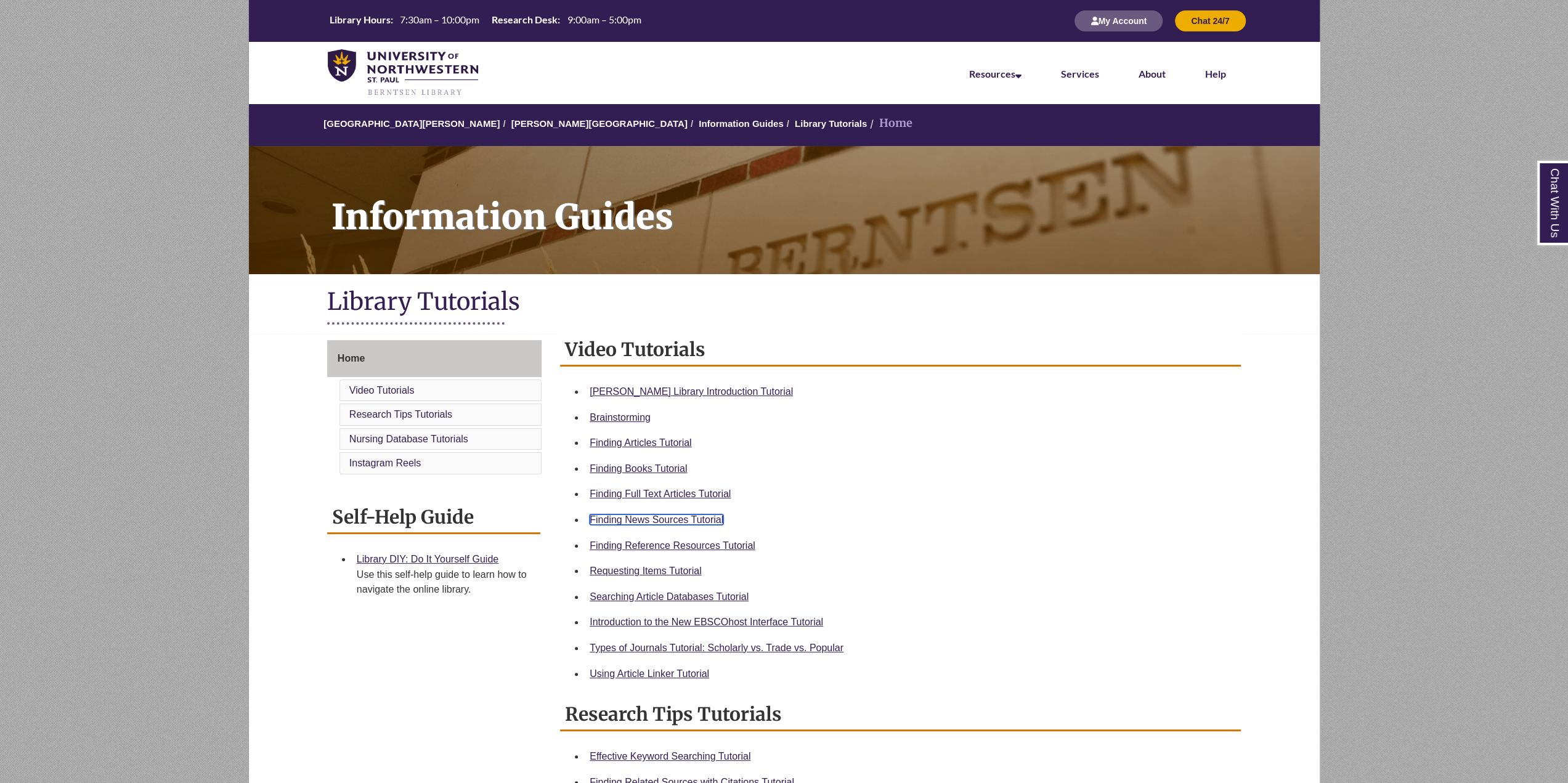
click at [680, 519] on link "Finding News Sources Tutorial" at bounding box center [656, 519] width 134 height 10
